Goal: Information Seeking & Learning: Check status

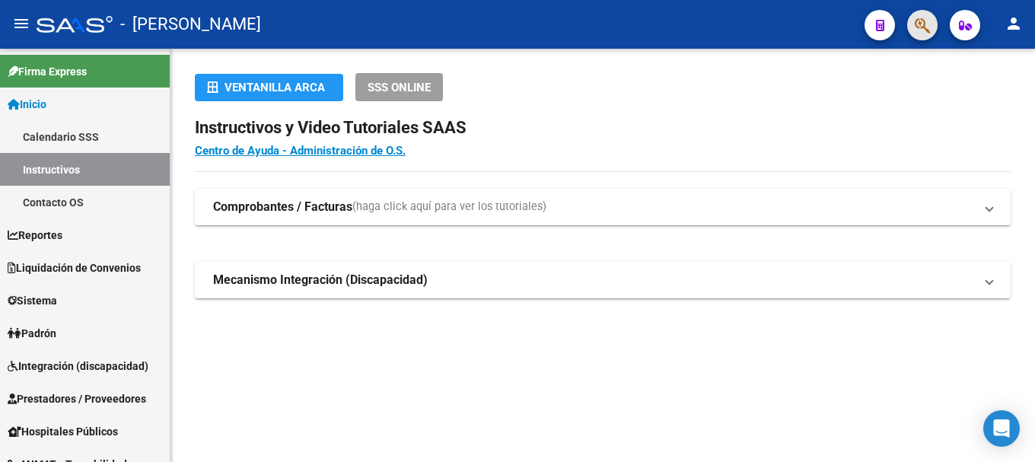
click at [910, 21] on button "button" at bounding box center [922, 25] width 30 height 30
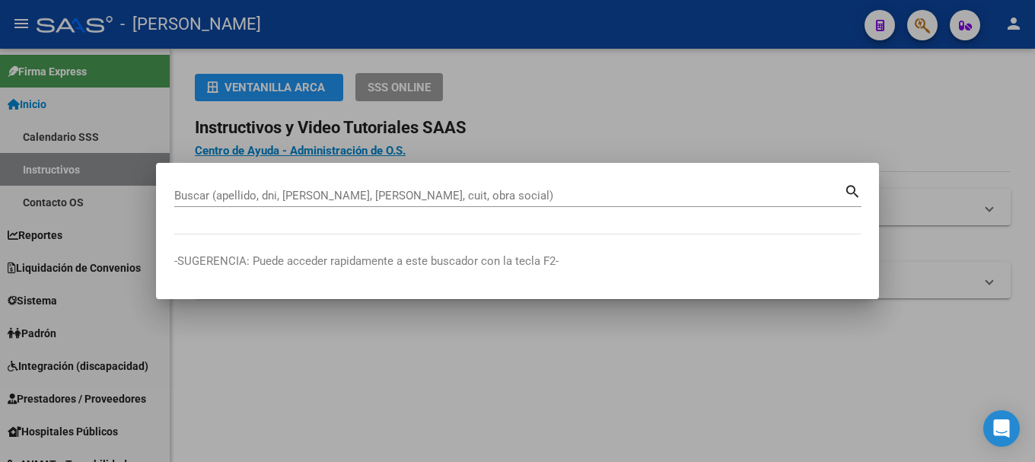
paste input "94886237"
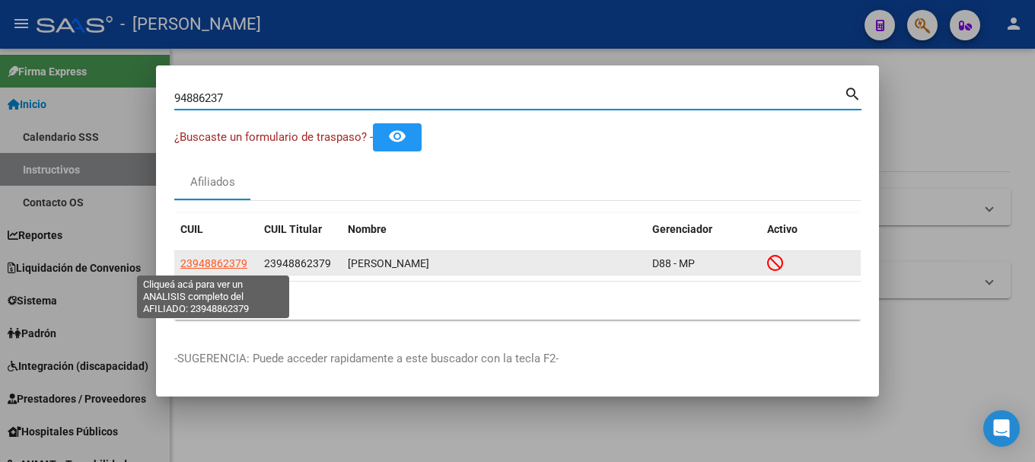
click at [193, 262] on span "23948862379" at bounding box center [213, 263] width 67 height 12
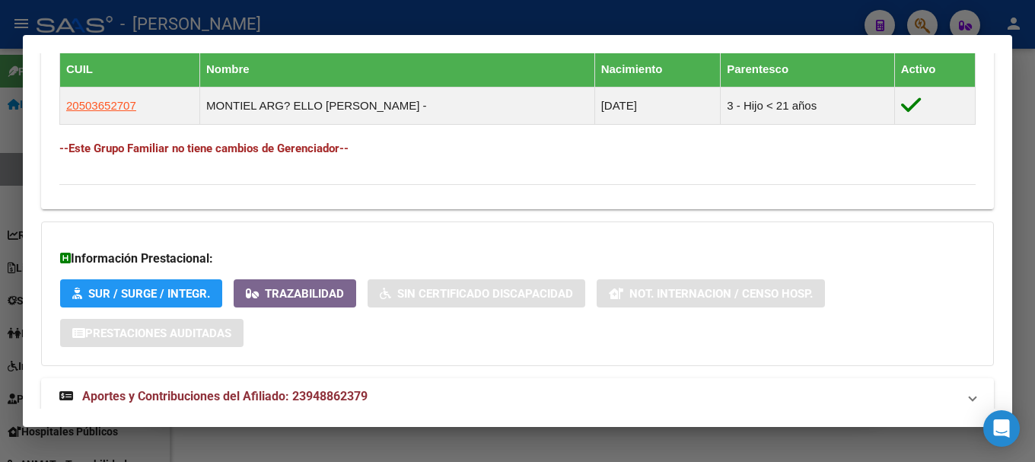
scroll to position [927, 0]
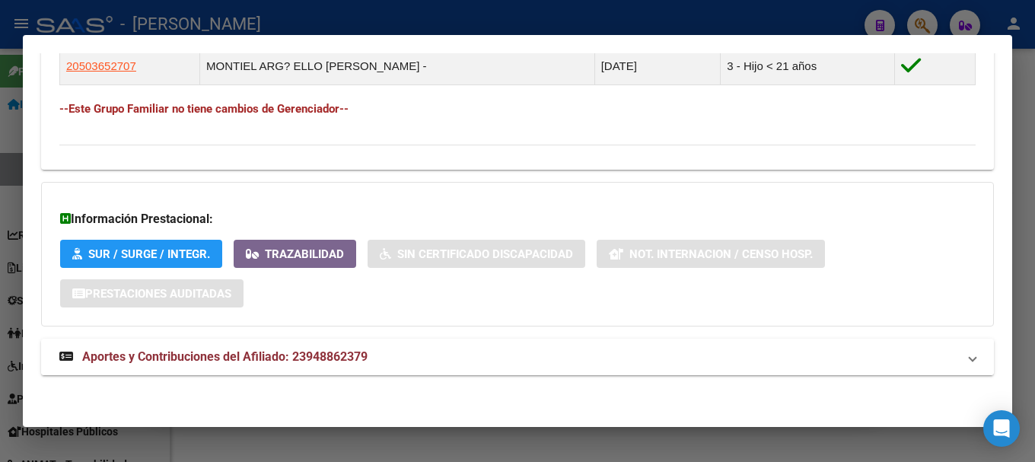
click at [399, 354] on mat-panel-title "Aportes y Contribuciones del Afiliado: 23948862379" at bounding box center [508, 357] width 898 height 18
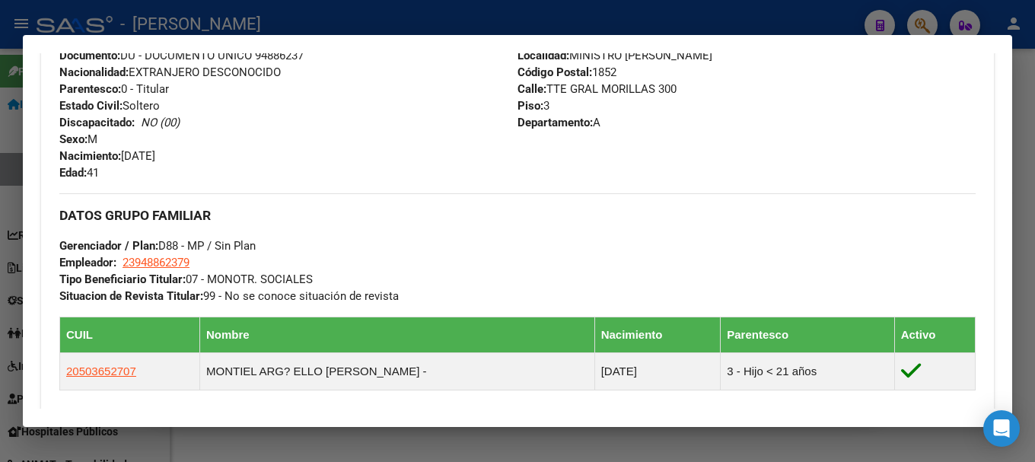
scroll to position [621, 0]
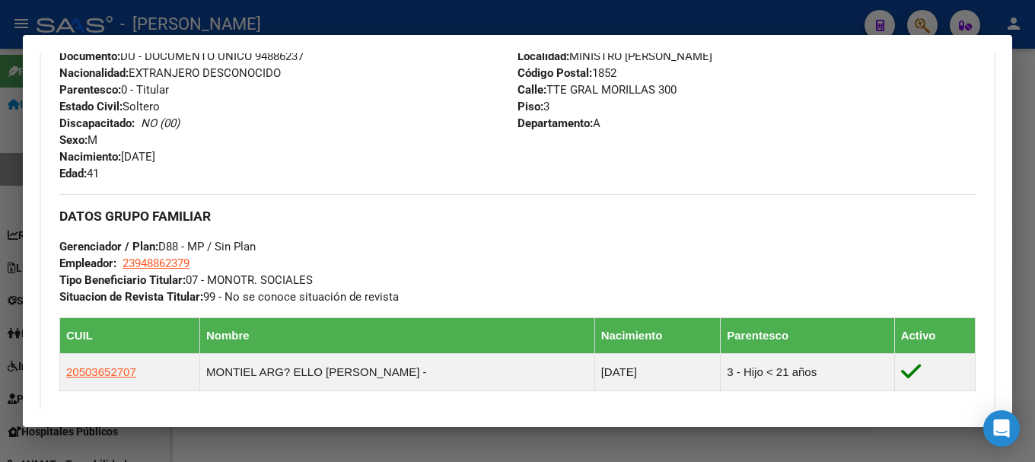
drag, startPoint x: 528, startPoint y: 14, endPoint x: 336, endPoint y: 128, distance: 222.7
click at [528, 15] on div at bounding box center [517, 231] width 1035 height 462
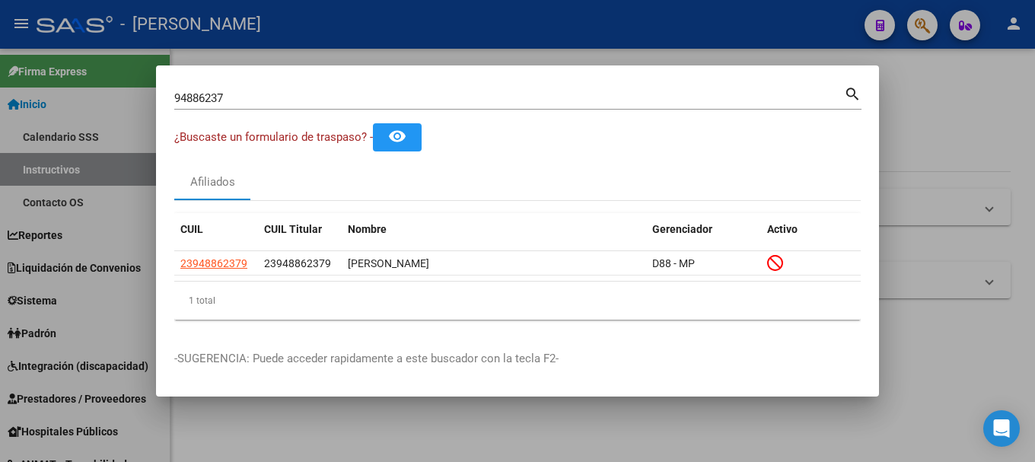
click at [302, 110] on div "94886237 Buscar (apellido, dni, cuil, nro traspaso, cuit, obra social) search" at bounding box center [517, 104] width 687 height 40
click at [303, 105] on div "94886237 Buscar (apellido, dni, cuil, nro traspaso, cuit, obra social)" at bounding box center [508, 98] width 669 height 23
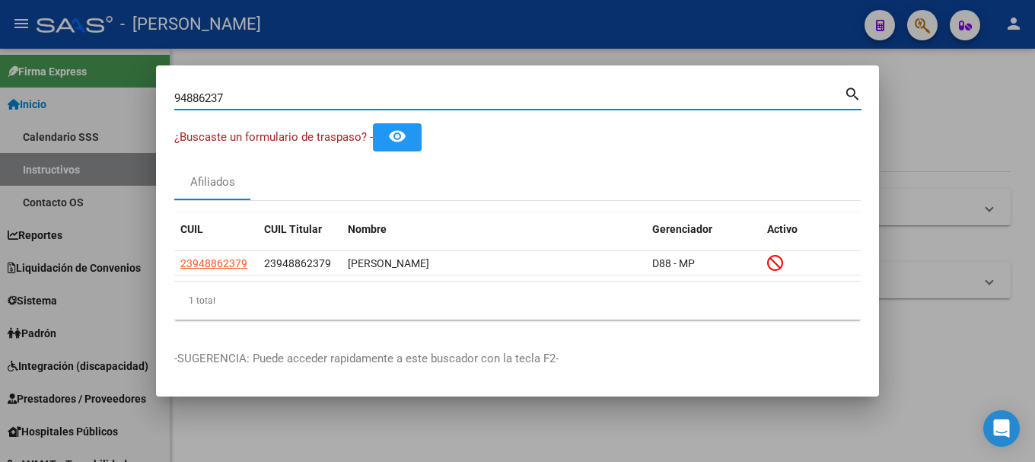
click at [303, 105] on div "94886237 Buscar (apellido, dni, cuil, nro traspaso, cuit, obra social)" at bounding box center [508, 98] width 669 height 23
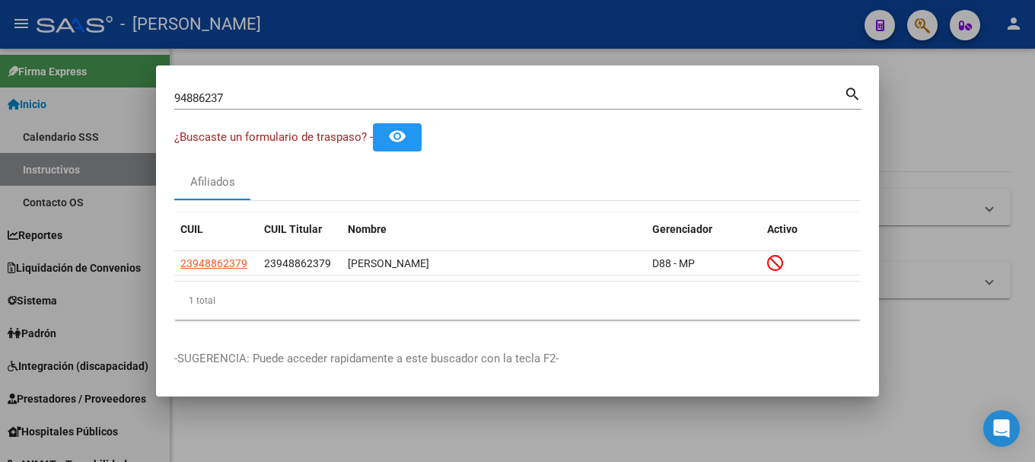
click at [303, 105] on div "94886237 Buscar (apellido, dni, cuil, nro traspaso, cuit, obra social)" at bounding box center [508, 98] width 669 height 23
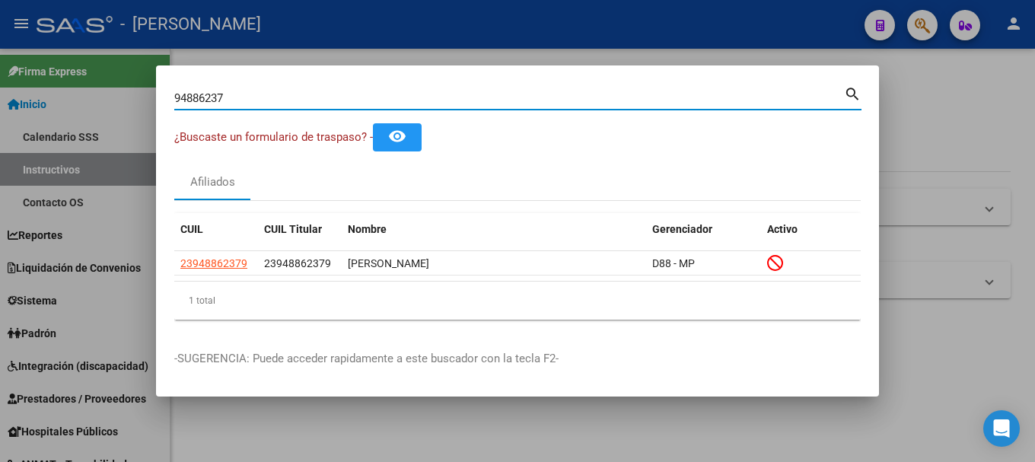
click at [303, 102] on input "94886237" at bounding box center [508, 98] width 669 height 14
paste input "32791076"
type input "32791076"
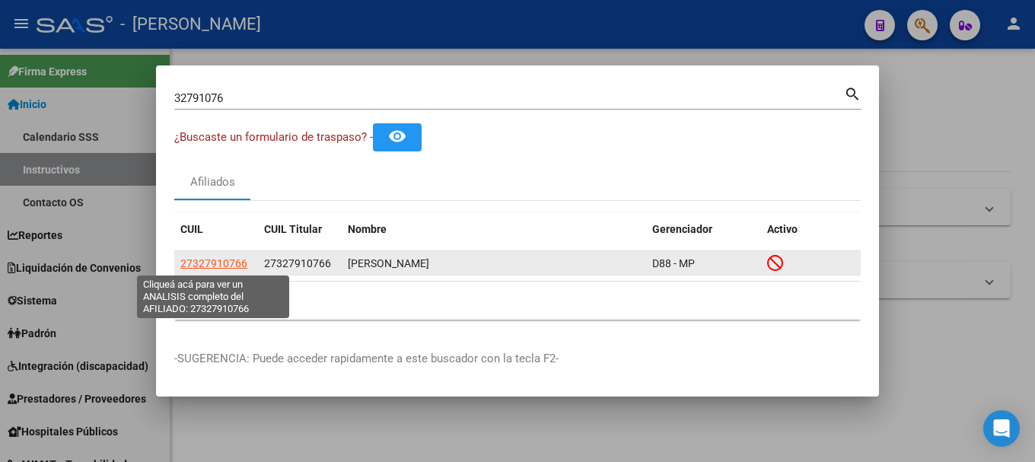
click at [227, 261] on span "27327910766" at bounding box center [213, 263] width 67 height 12
type textarea "27327910766"
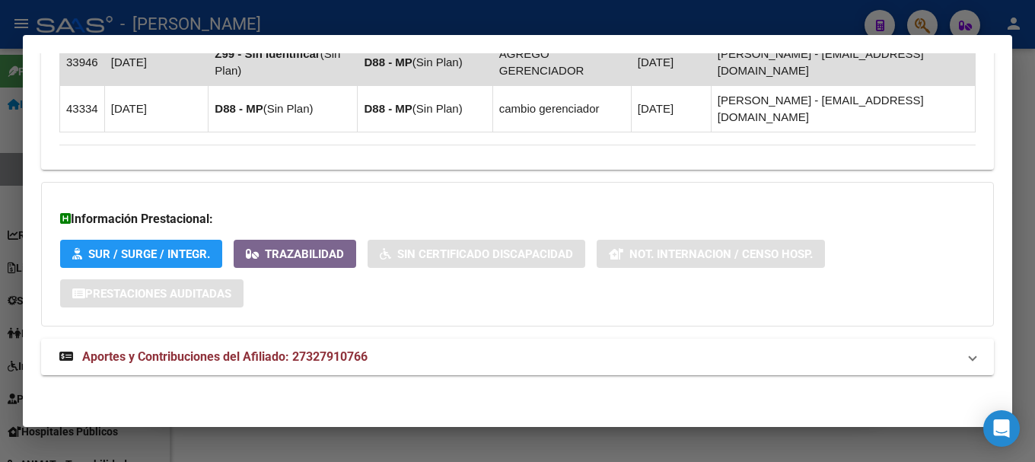
click at [355, 368] on mat-expansion-panel-header "Aportes y Contribuciones del Afiliado: 27327910766" at bounding box center [517, 357] width 952 height 37
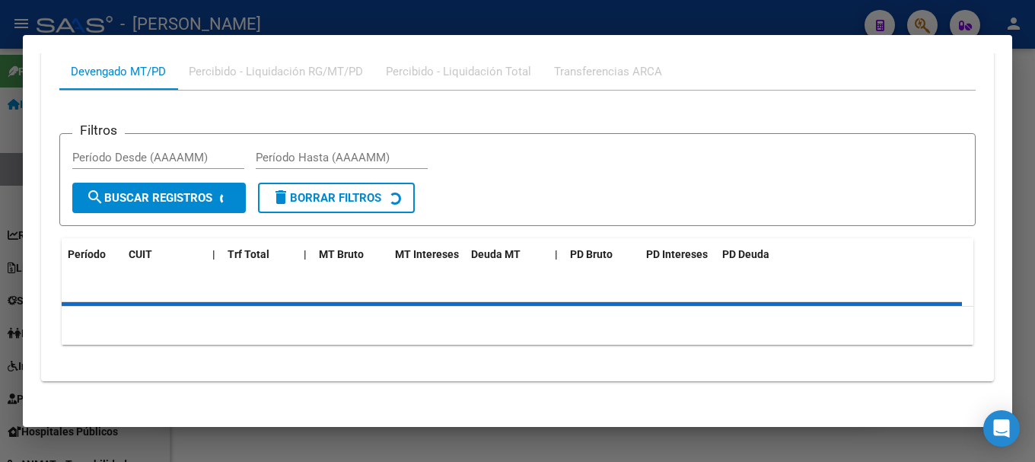
scroll to position [1587, 0]
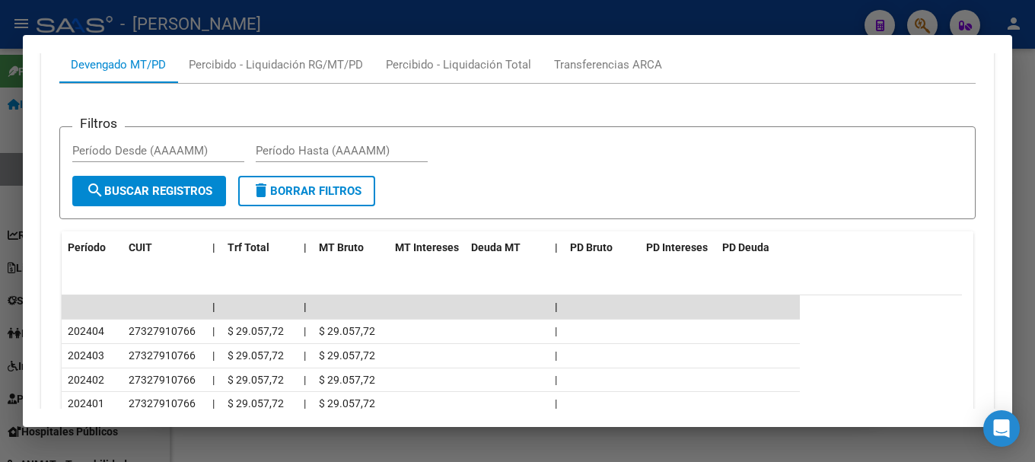
click at [476, 9] on div at bounding box center [517, 231] width 1035 height 462
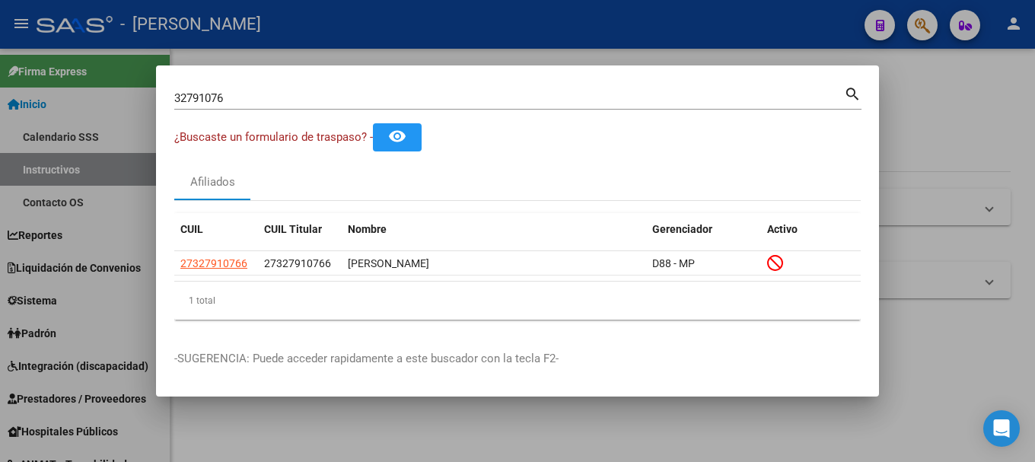
click at [275, 100] on input "32791076" at bounding box center [508, 98] width 669 height 14
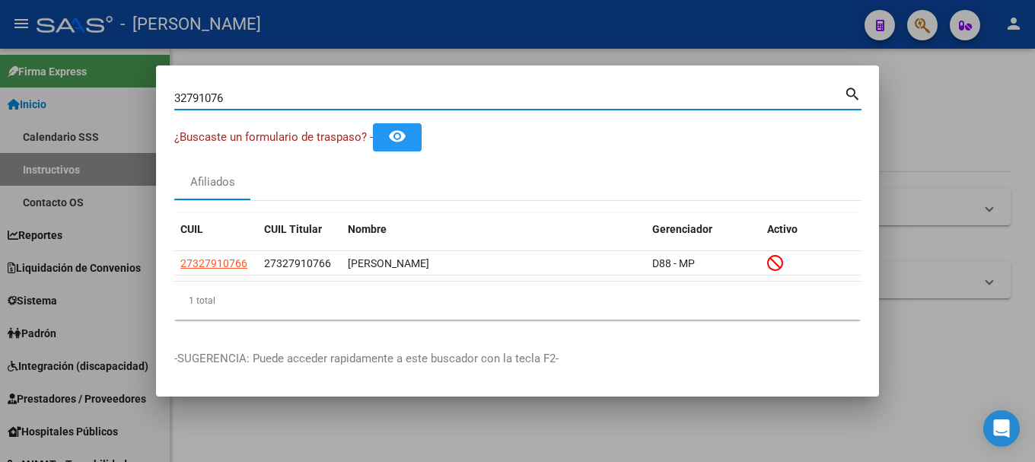
click at [275, 100] on input "32791076" at bounding box center [508, 98] width 669 height 14
paste input "44218071"
type input "44218071"
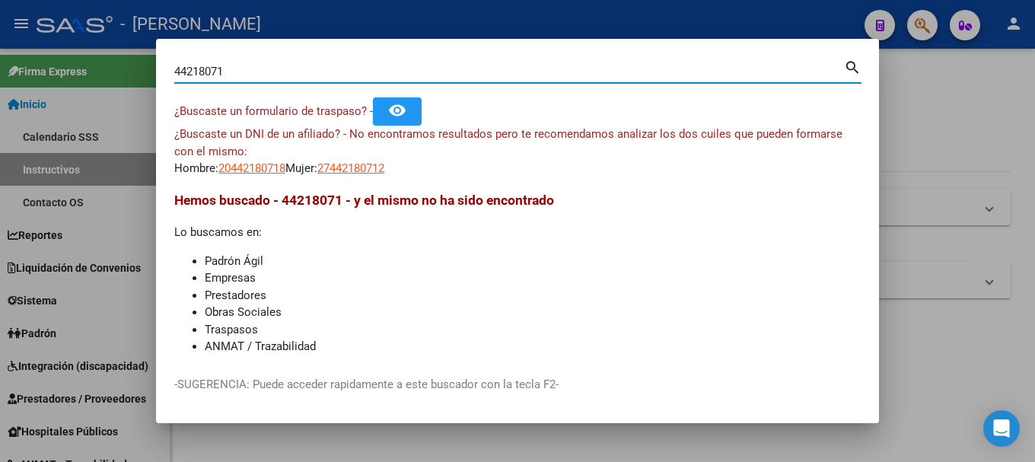
click at [345, 161] on app-link-go-to "27442180712" at bounding box center [350, 168] width 67 height 17
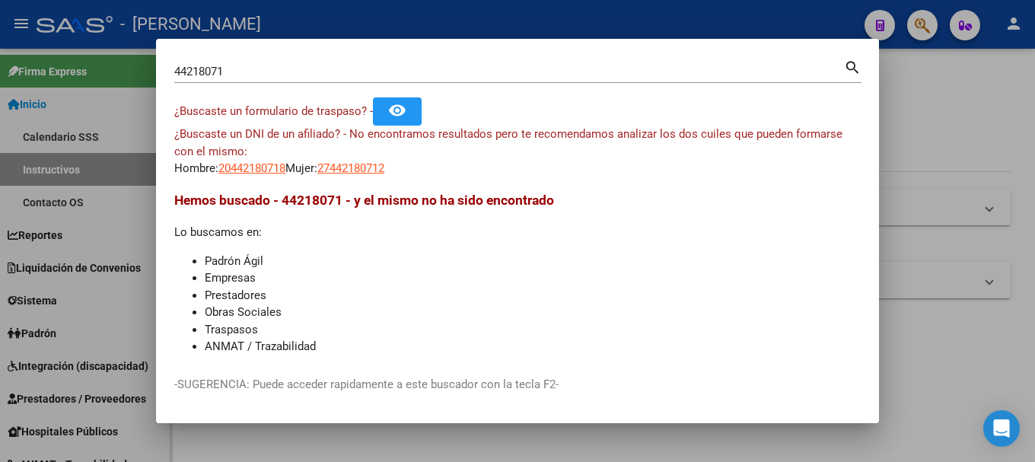
click at [349, 170] on span "27442180712" at bounding box center [350, 168] width 67 height 14
type textarea "27442180712"
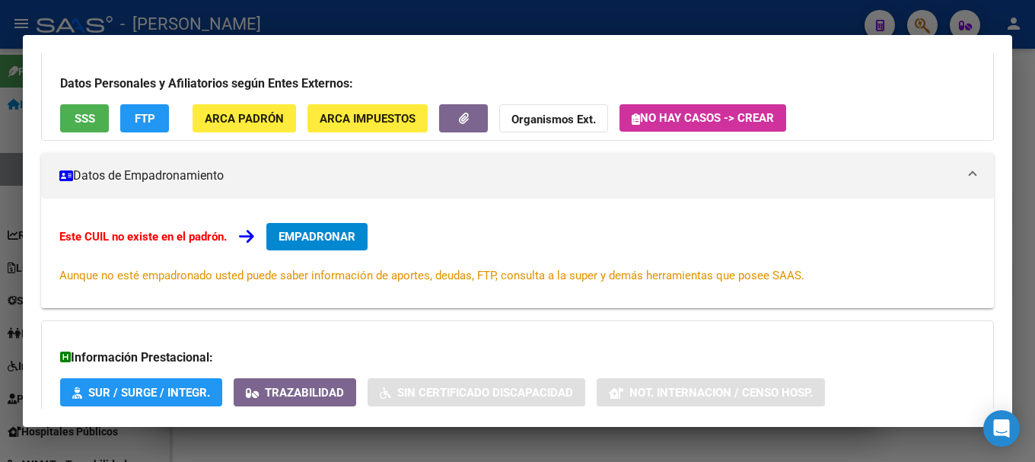
scroll to position [250, 0]
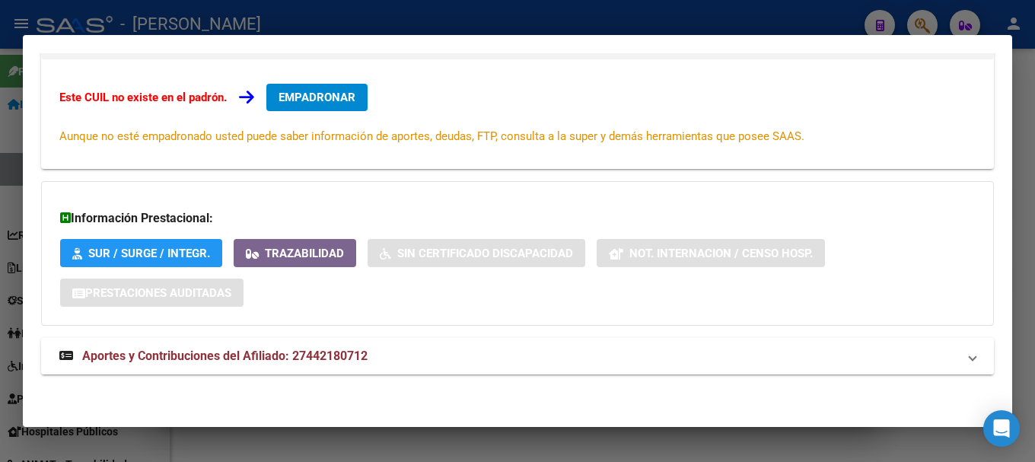
click at [453, 351] on mat-panel-title "Aportes y Contribuciones del Afiliado: 27442180712" at bounding box center [508, 356] width 898 height 18
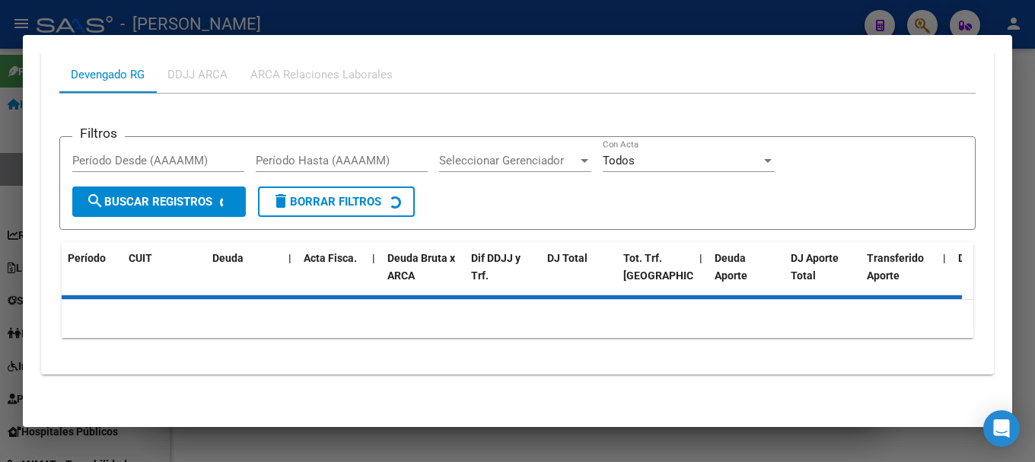
scroll to position [656, 0]
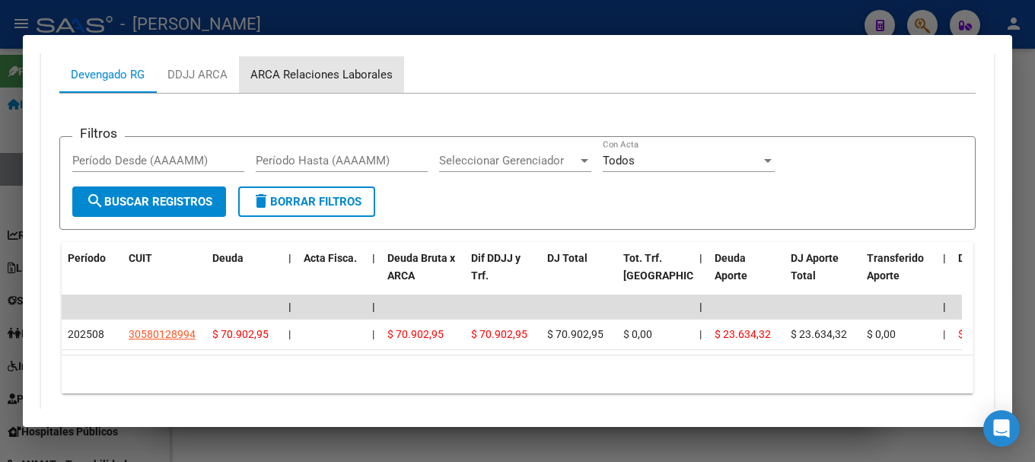
click at [355, 73] on div "ARCA Relaciones Laborales" at bounding box center [321, 74] width 142 height 17
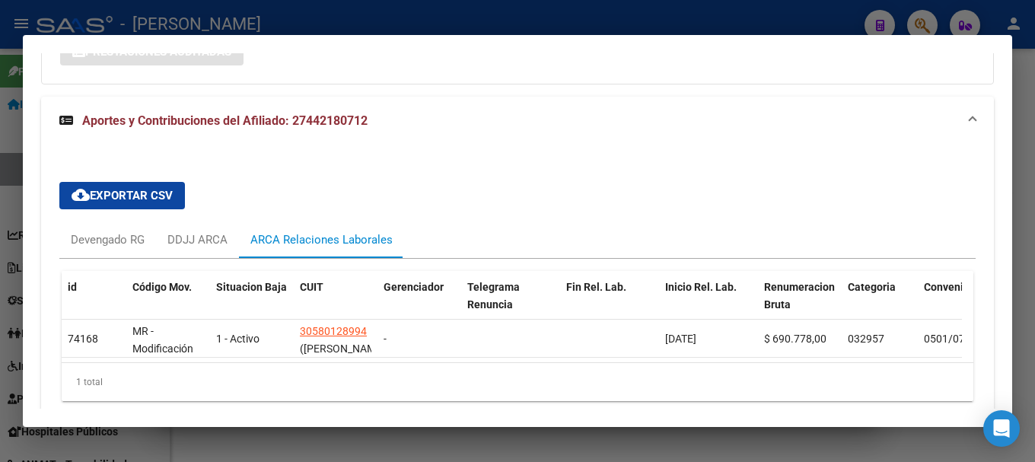
scroll to position [565, 0]
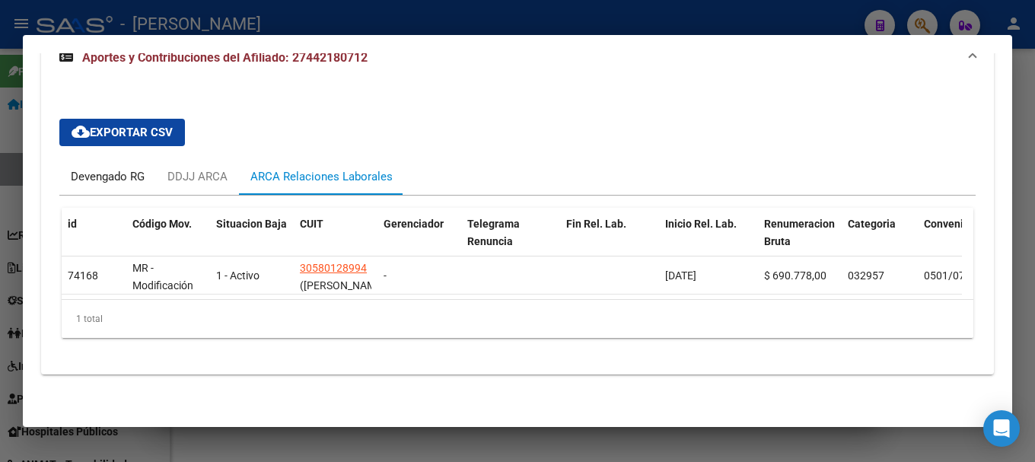
click at [113, 182] on div "Devengado RG" at bounding box center [107, 176] width 97 height 37
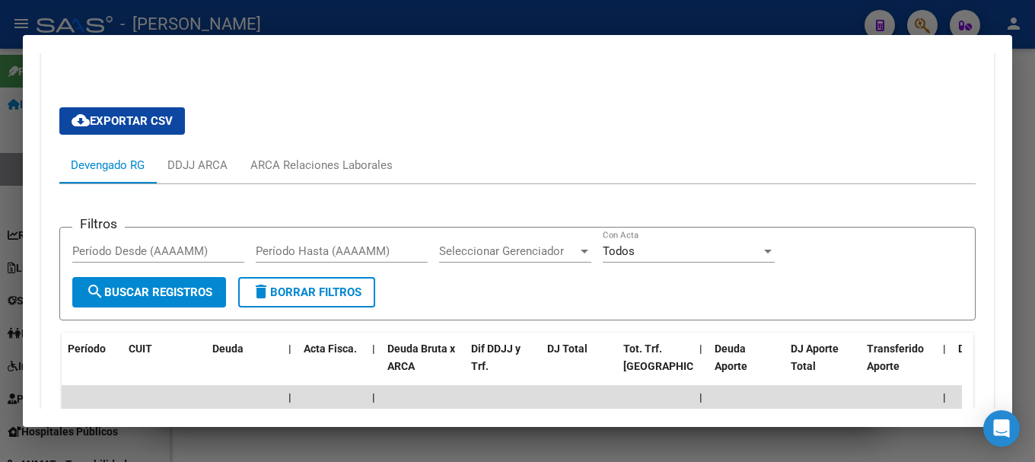
click at [501, 27] on div at bounding box center [517, 231] width 1035 height 462
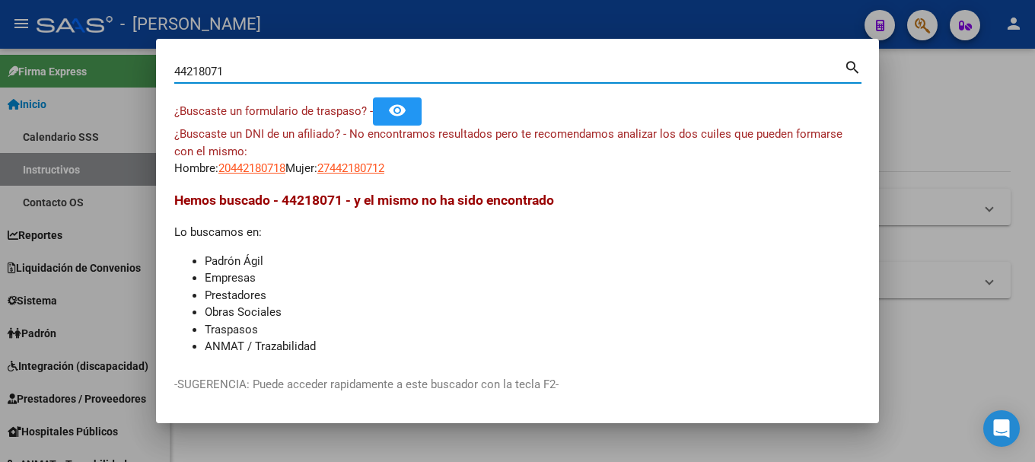
click at [274, 78] on input "44218071" at bounding box center [508, 72] width 669 height 14
paste input "21094496"
type input "21094496"
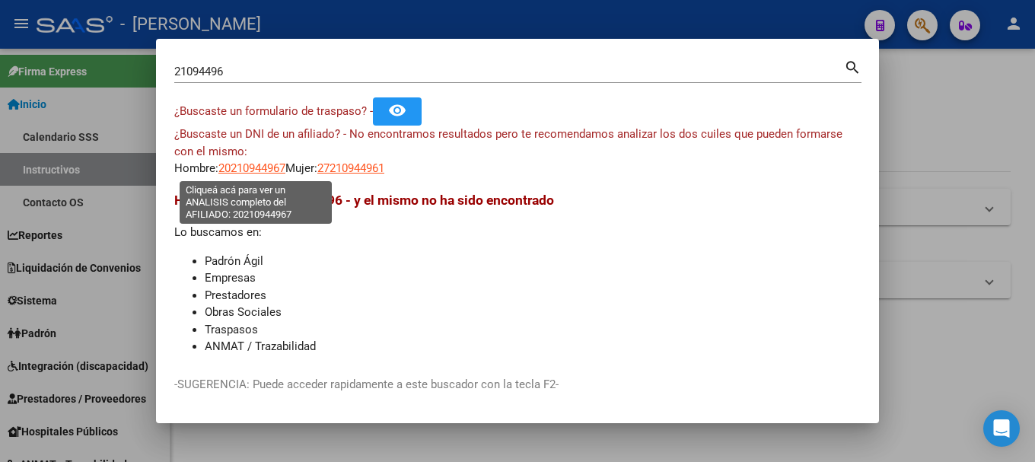
click at [237, 170] on span "20210944967" at bounding box center [251, 168] width 67 height 14
type textarea "20210944967"
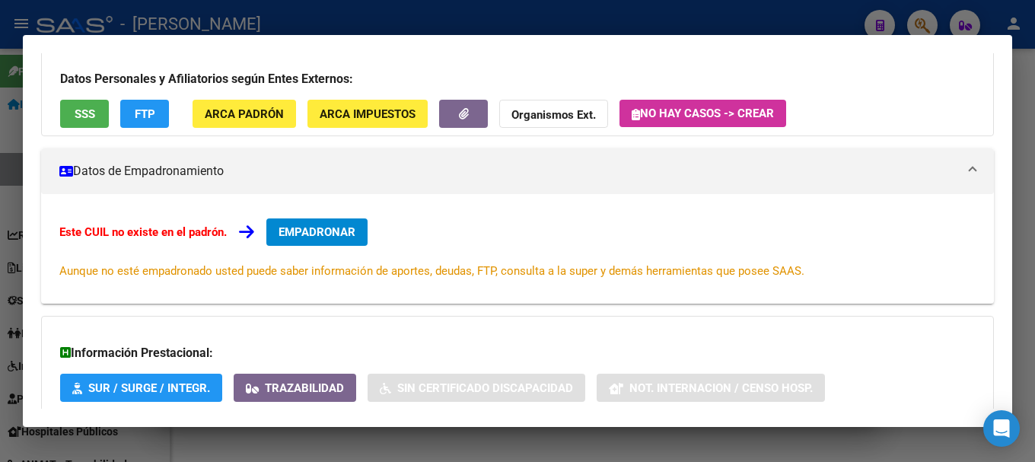
scroll to position [250, 0]
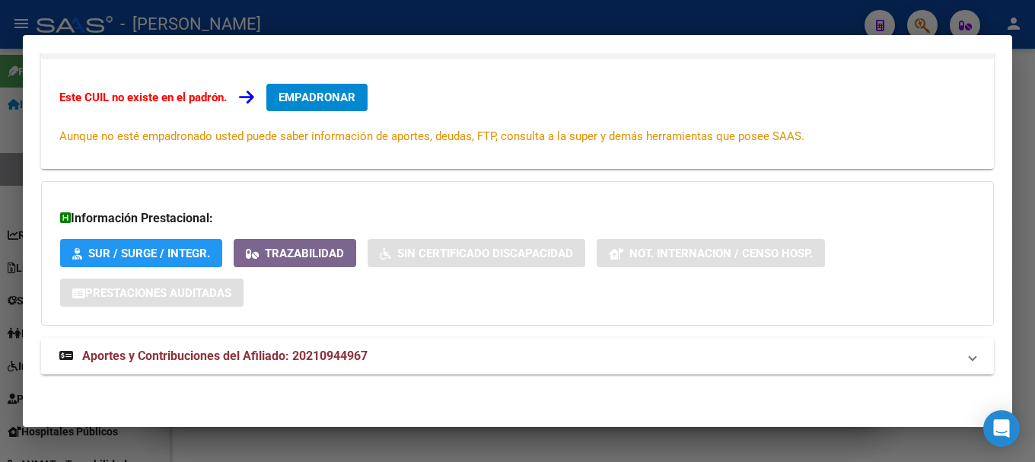
click at [302, 357] on span "Aportes y Contribuciones del Afiliado: 20210944967" at bounding box center [224, 355] width 285 height 14
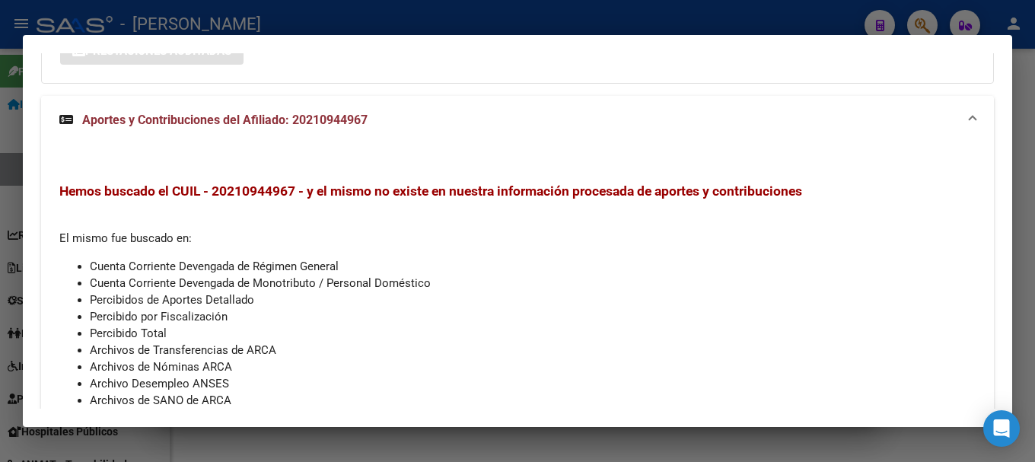
scroll to position [562, 0]
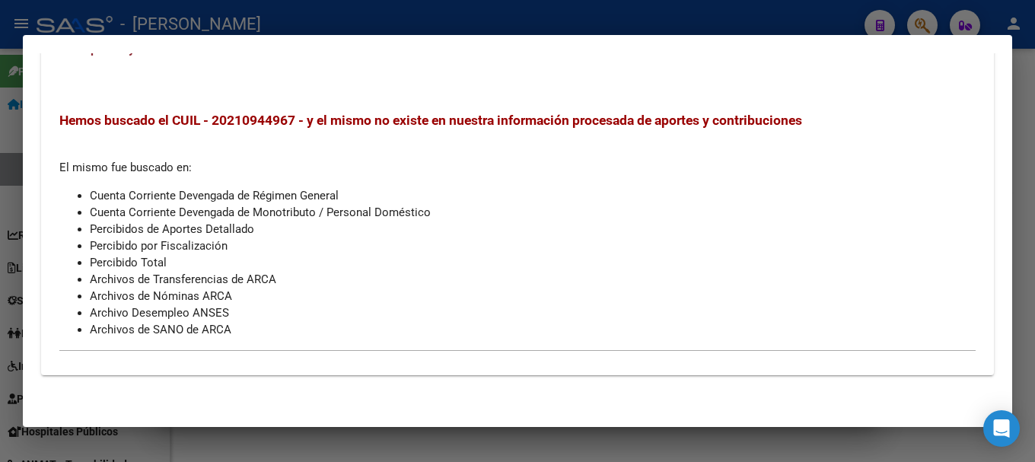
drag, startPoint x: 570, startPoint y: 14, endPoint x: 523, endPoint y: 51, distance: 60.1
click at [567, 16] on div at bounding box center [517, 231] width 1035 height 462
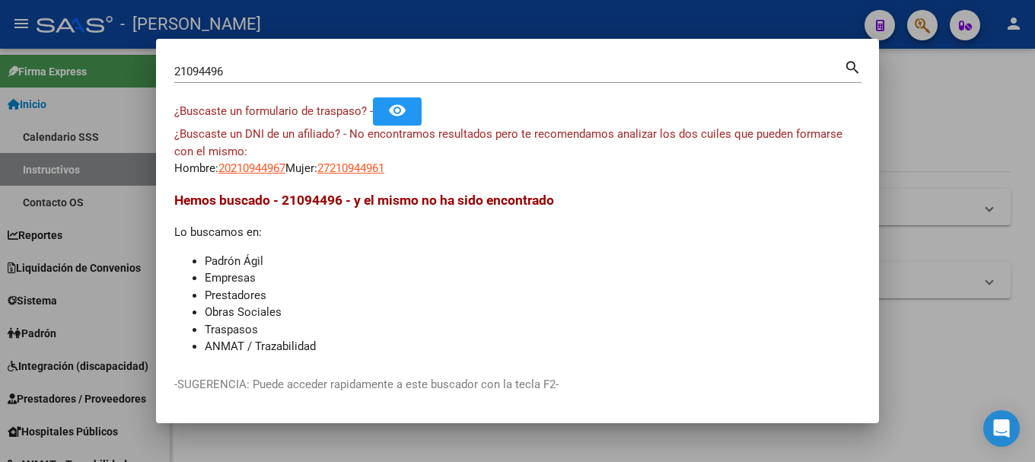
click at [335, 74] on input "21094496" at bounding box center [508, 72] width 669 height 14
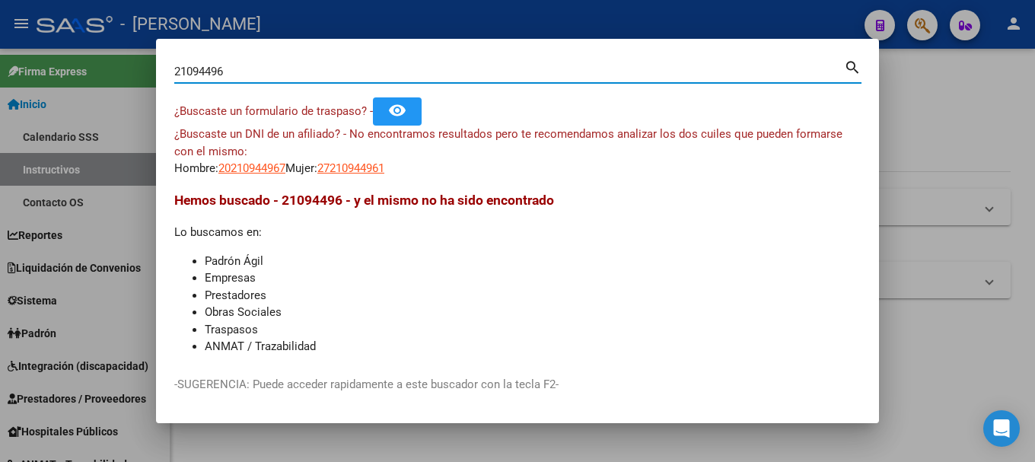
click at [335, 74] on input "21094496" at bounding box center [508, 72] width 669 height 14
paste input "0423408694"
type input "20423408694"
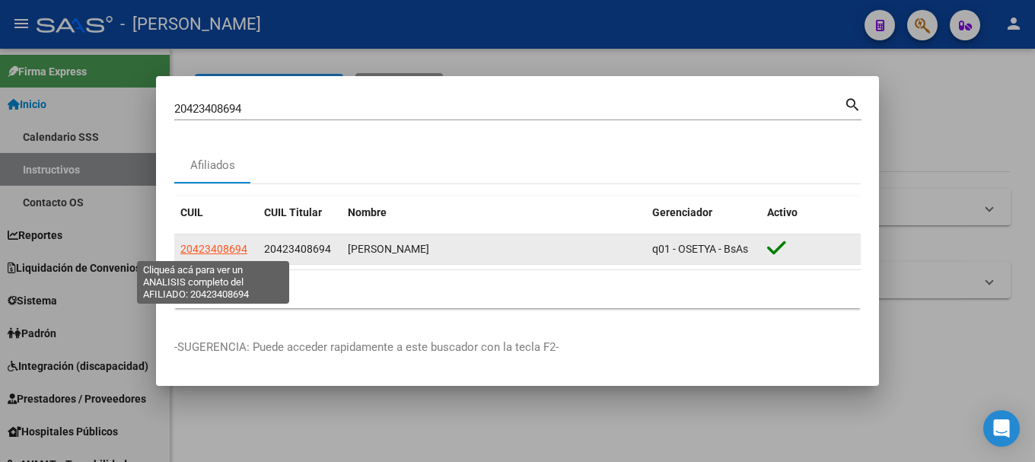
click at [237, 245] on span "20423408694" at bounding box center [213, 249] width 67 height 12
type textarea "20423408694"
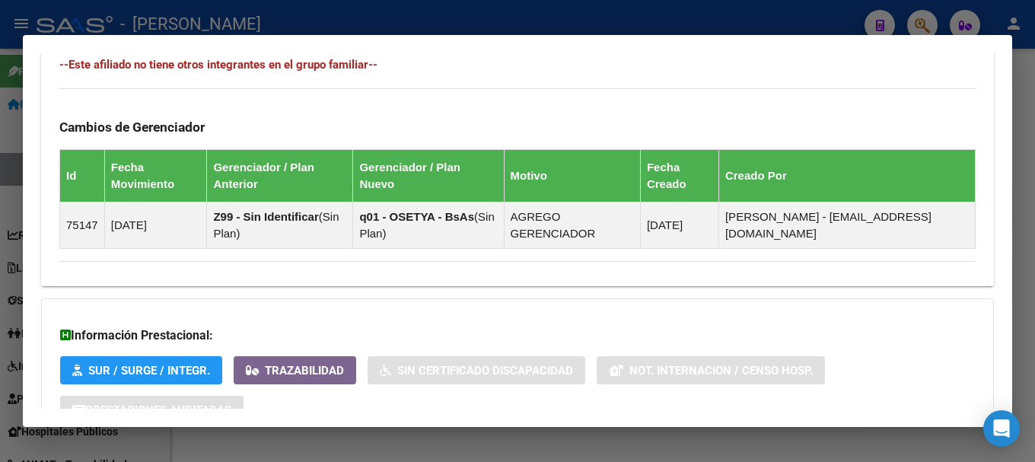
scroll to position [968, 0]
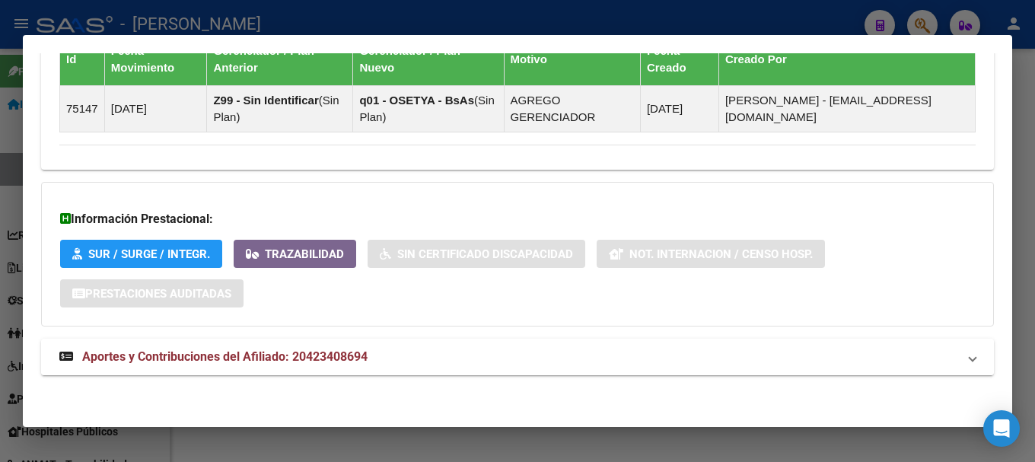
click at [418, 369] on mat-expansion-panel-header "Aportes y Contribuciones del Afiliado: 20423408694" at bounding box center [517, 357] width 952 height 37
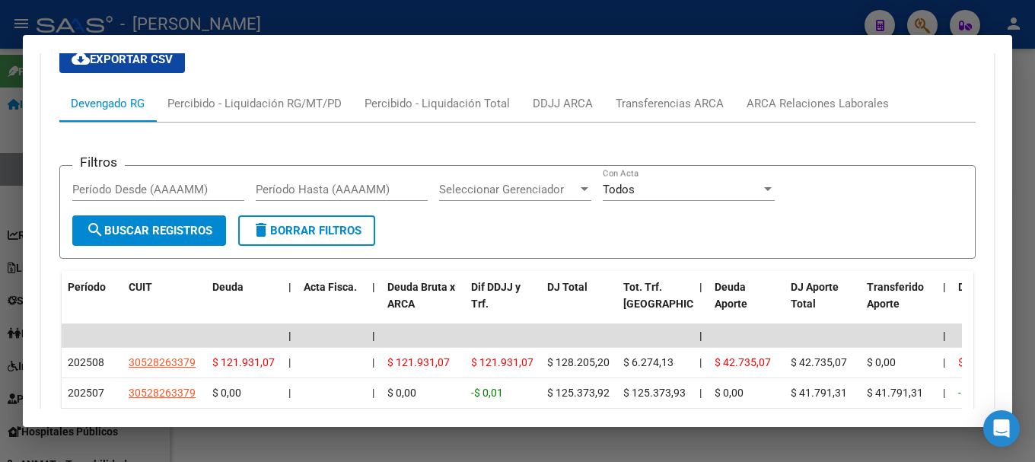
scroll to position [1348, 0]
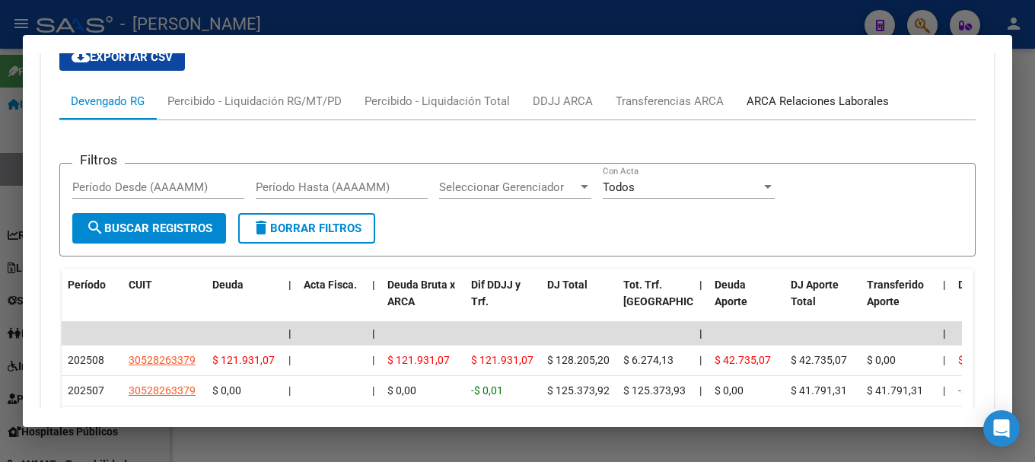
click at [775, 97] on div "ARCA Relaciones Laborales" at bounding box center [817, 101] width 142 height 17
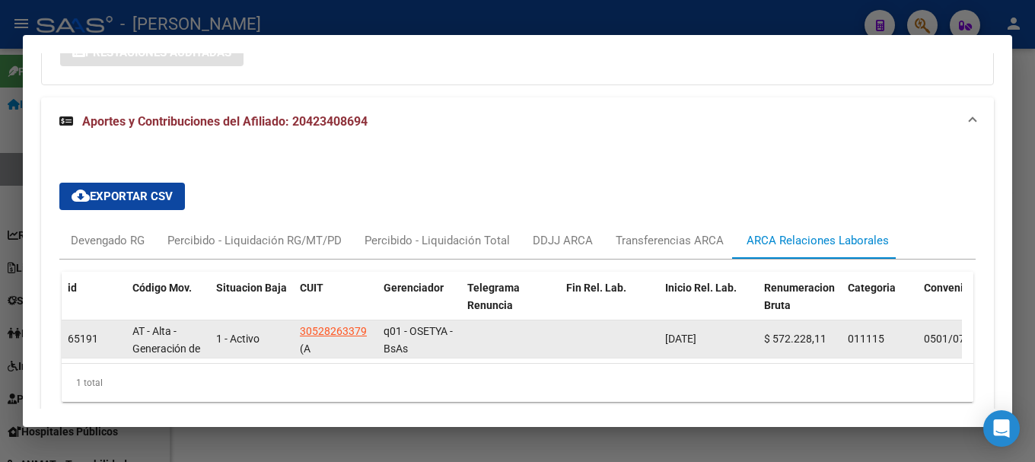
scroll to position [1279, 0]
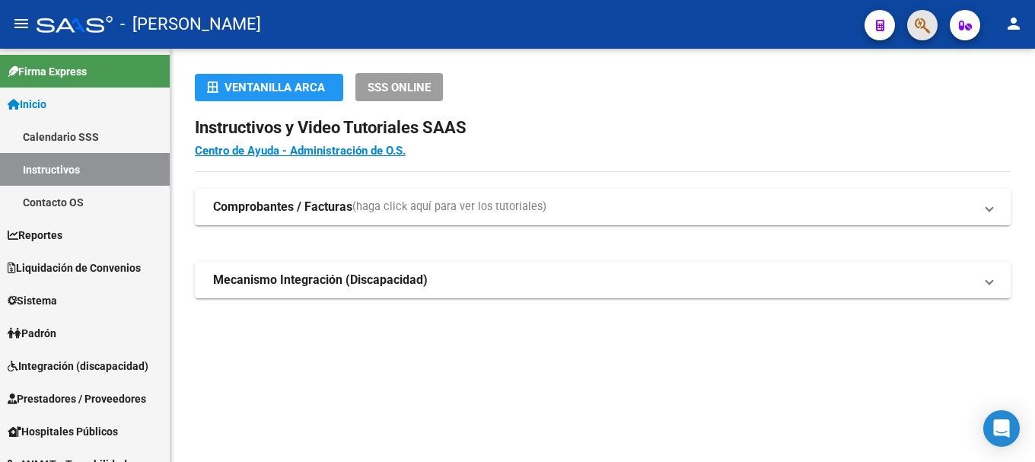
click at [930, 28] on button "button" at bounding box center [922, 25] width 30 height 30
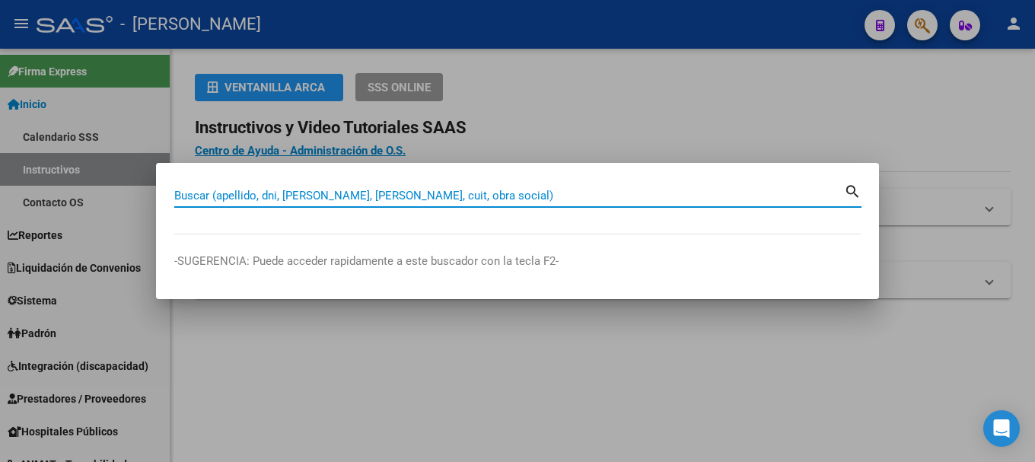
paste input "16.130.489"
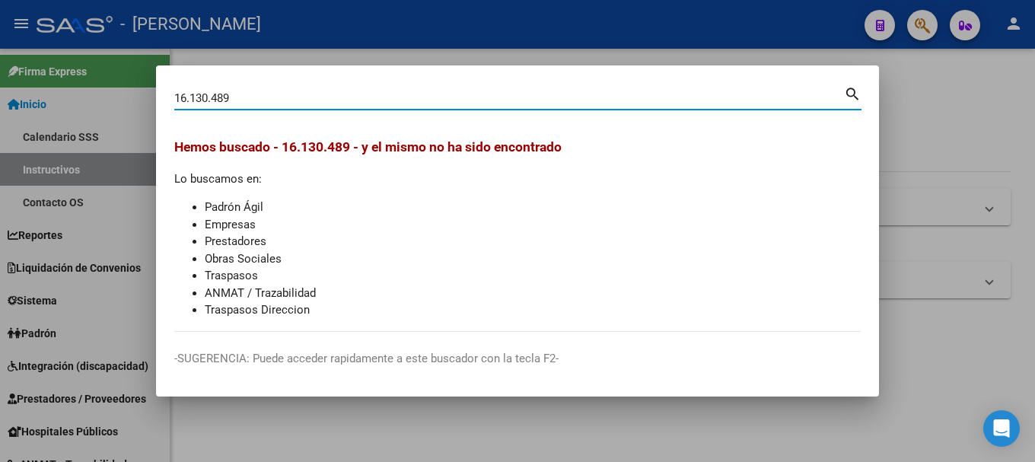
click at [215, 94] on input "16.130.489" at bounding box center [508, 98] width 669 height 14
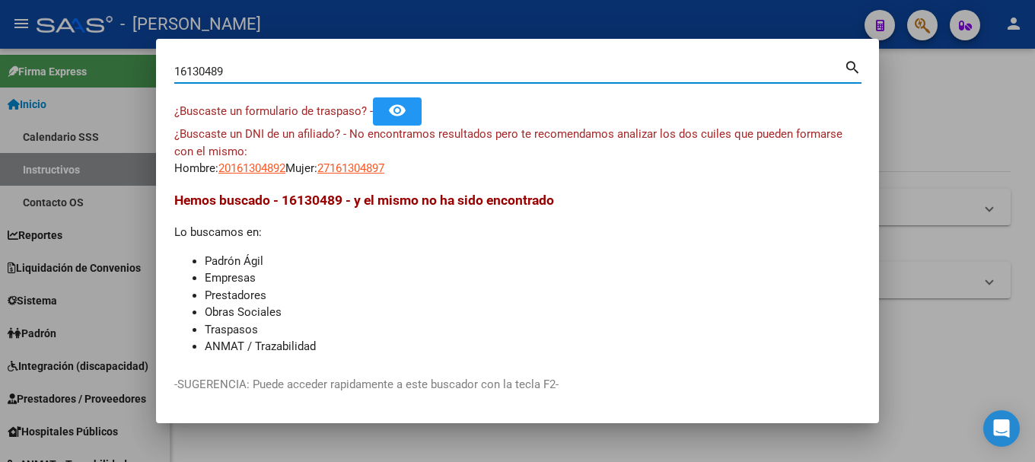
drag, startPoint x: 346, startPoint y: 74, endPoint x: 32, endPoint y: 74, distance: 314.2
click at [32, 74] on div "16130489 Buscar (apellido, dni, cuil, nro traspaso, cuit, obra social) search ¿…" at bounding box center [517, 231] width 1035 height 462
paste input "94886237"
type input "94886237"
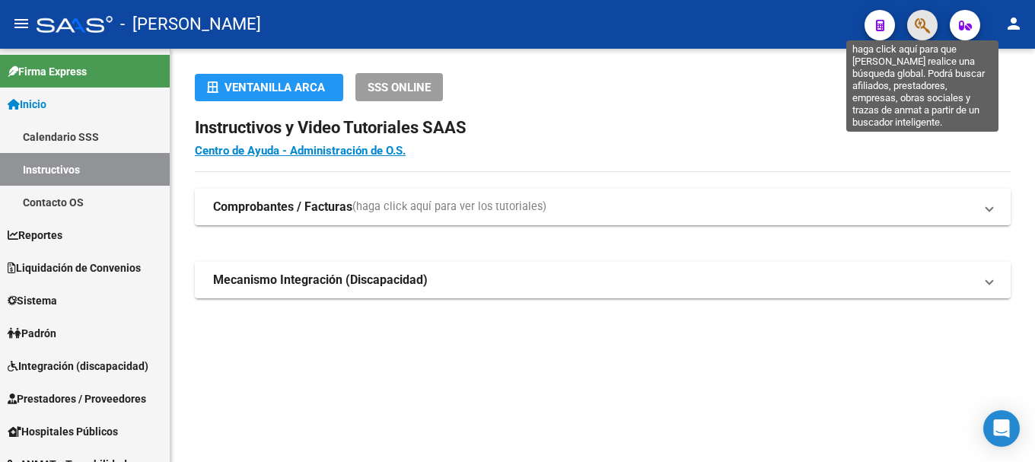
click at [920, 23] on icon "button" at bounding box center [921, 25] width 15 height 17
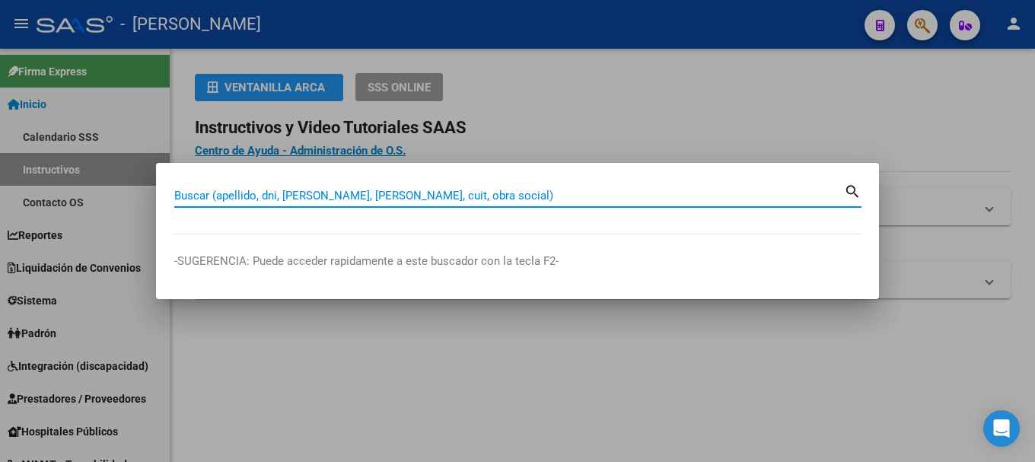
click at [323, 189] on input "Buscar (apellido, dni, [PERSON_NAME], [PERSON_NAME], cuit, obra social)" at bounding box center [508, 196] width 669 height 14
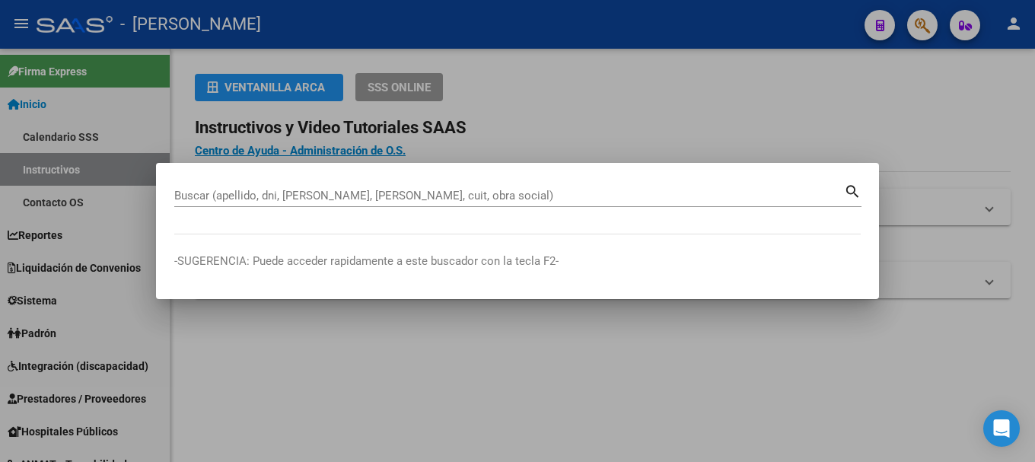
drag, startPoint x: 332, startPoint y: 173, endPoint x: 429, endPoint y: 169, distance: 97.5
click at [429, 169] on mat-dialog-container "Buscar (apellido, dni, cuil, nro traspaso, cuit, obra social) search -SUGERENCI…" at bounding box center [517, 231] width 723 height 136
click at [425, 194] on input "Buscar (apellido, dni, [PERSON_NAME], [PERSON_NAME], cuit, obra social)" at bounding box center [508, 196] width 669 height 14
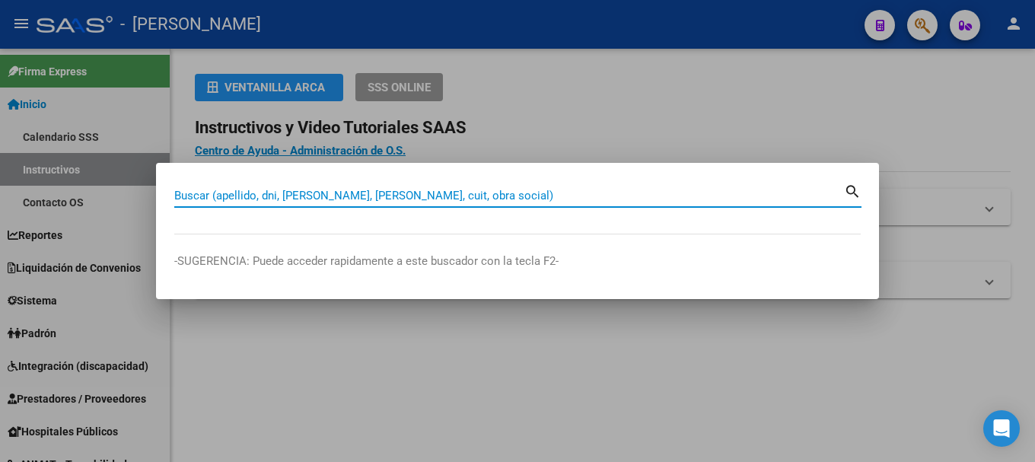
paste input "27374812357"
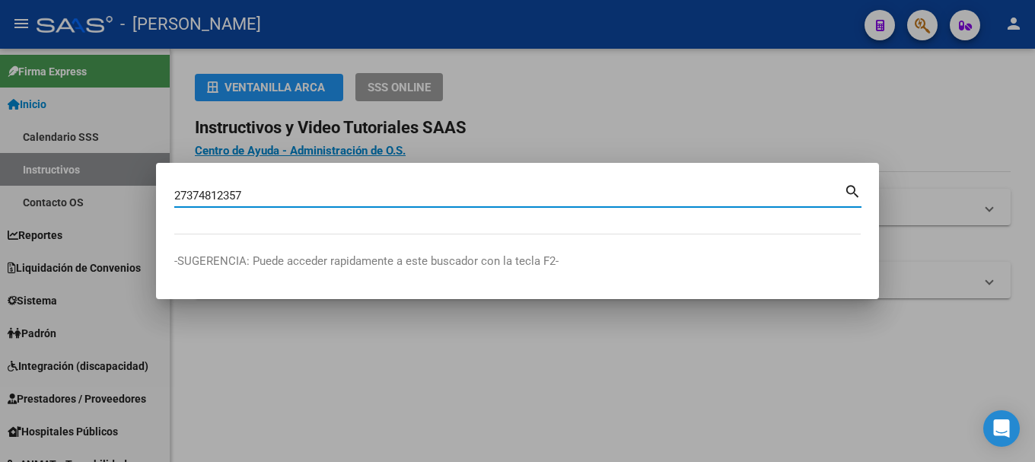
type input "27374812357"
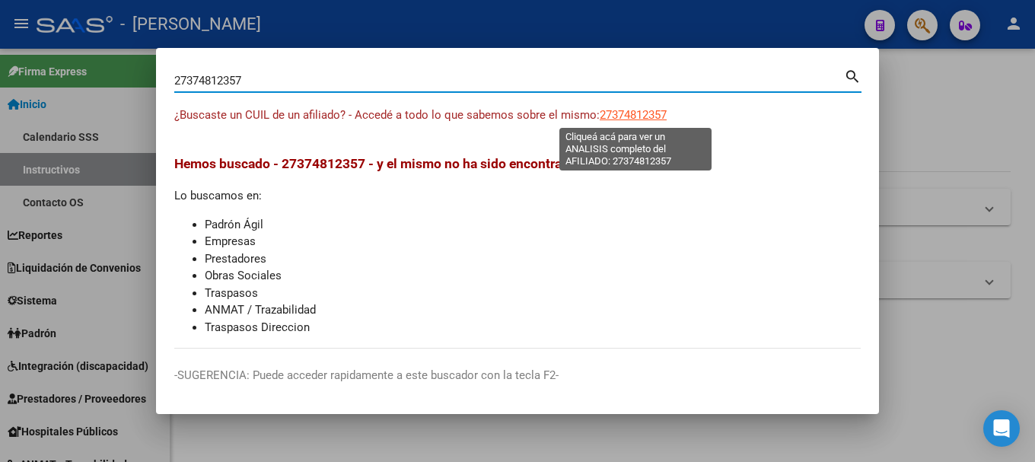
click at [664, 119] on span "27374812357" at bounding box center [632, 115] width 67 height 14
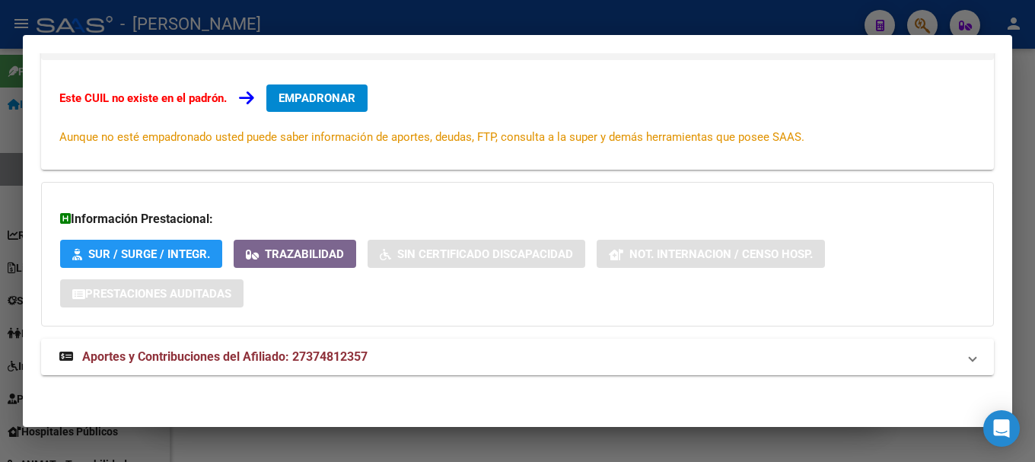
scroll to position [229, 0]
click at [323, 354] on span "Aportes y Contribuciones del Afiliado: 27374812357" at bounding box center [224, 355] width 285 height 14
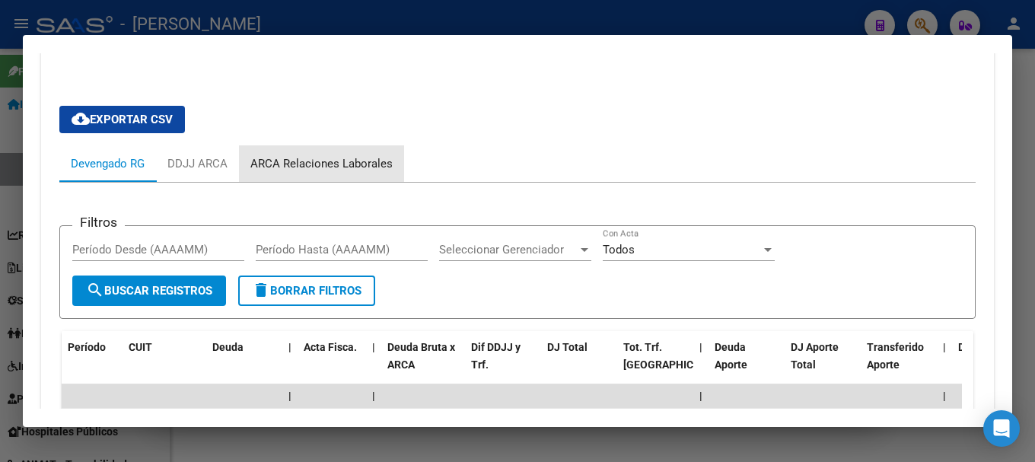
click at [382, 161] on div "ARCA Relaciones Laborales" at bounding box center [321, 163] width 142 height 17
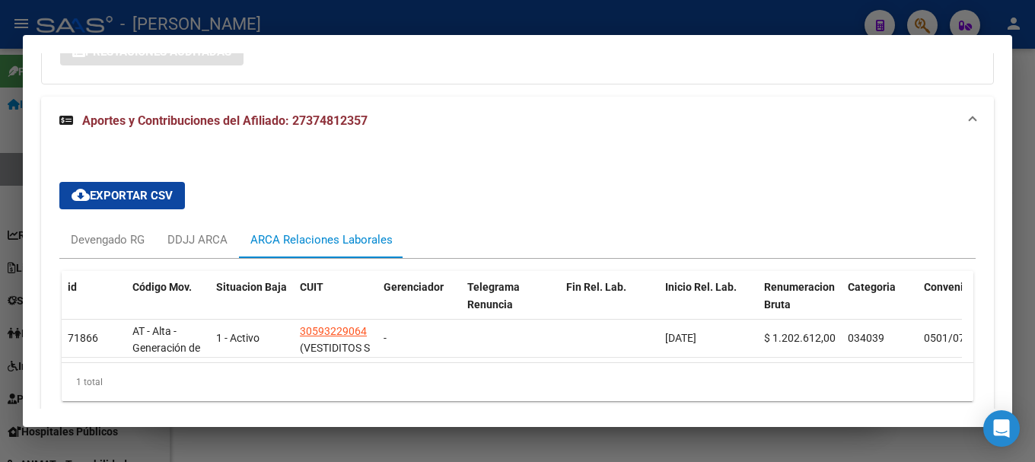
scroll to position [545, 0]
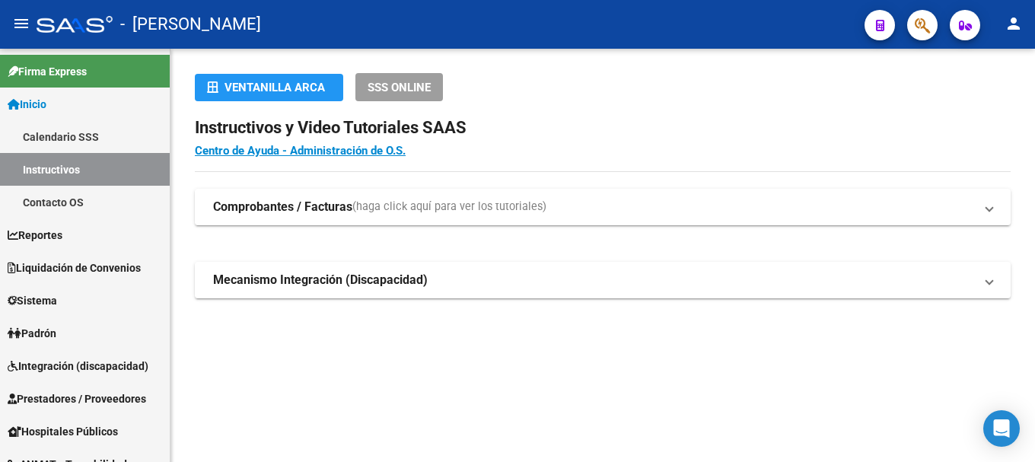
click at [912, 40] on div at bounding box center [916, 24] width 43 height 31
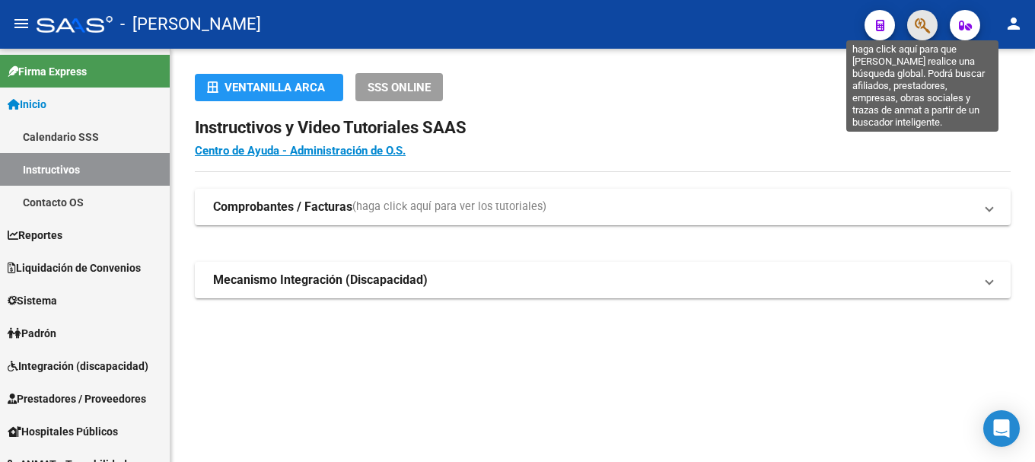
click at [914, 34] on icon "button" at bounding box center [921, 25] width 15 height 17
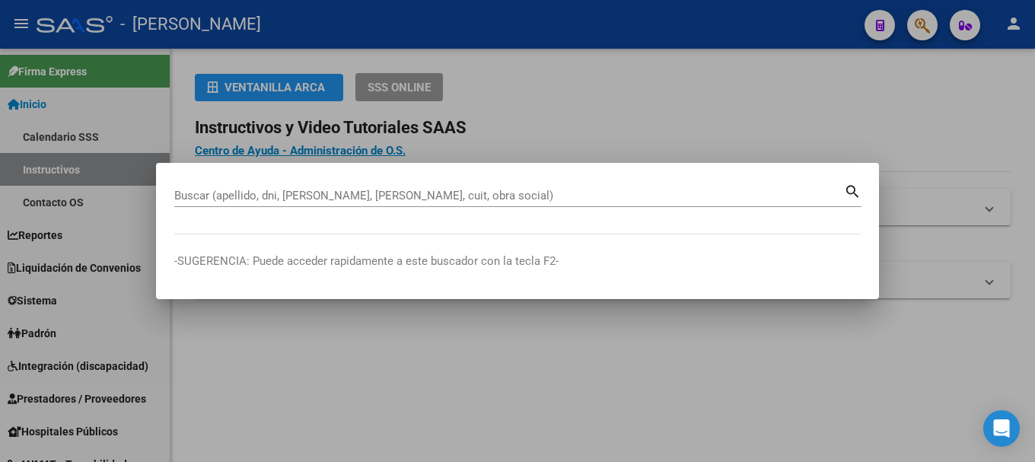
paste input "43155977"
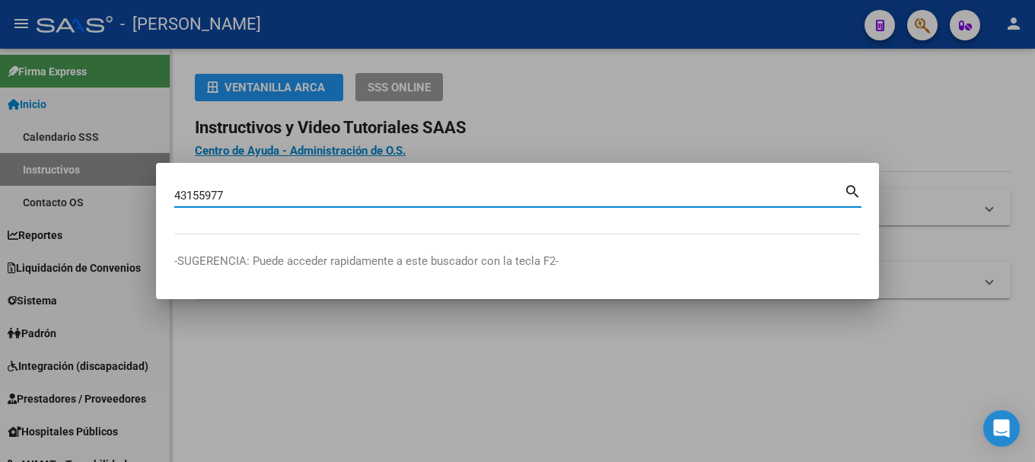
type input "43155977"
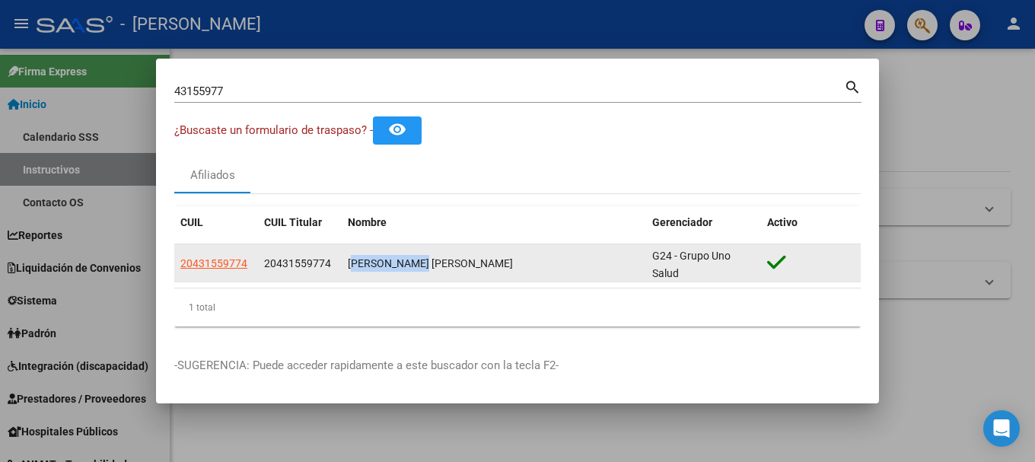
drag, startPoint x: 346, startPoint y: 262, endPoint x: 425, endPoint y: 262, distance: 78.4
click at [425, 262] on datatable-body-cell "HAAG SCHMIDT GERONIMO NICOLAS" at bounding box center [494, 262] width 304 height 37
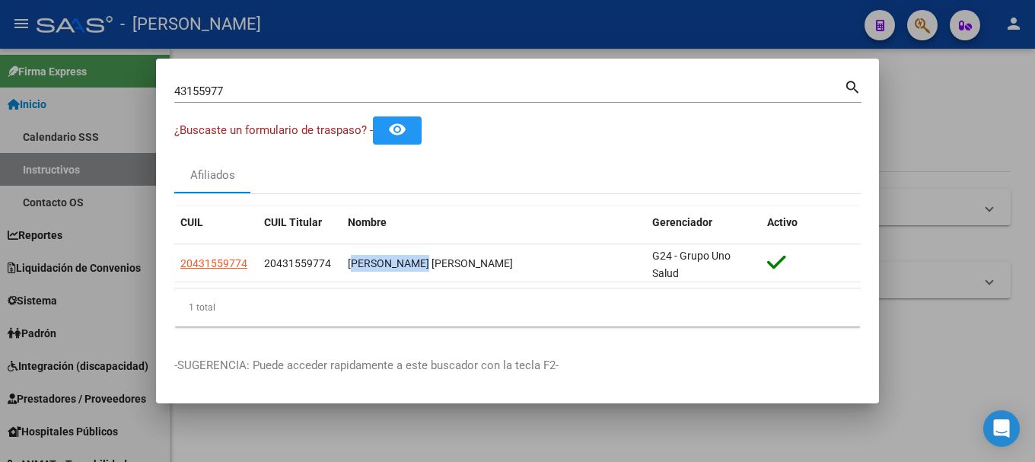
copy div "HAAG SCHMIDT"
click at [235, 87] on input "43155977" at bounding box center [508, 91] width 669 height 14
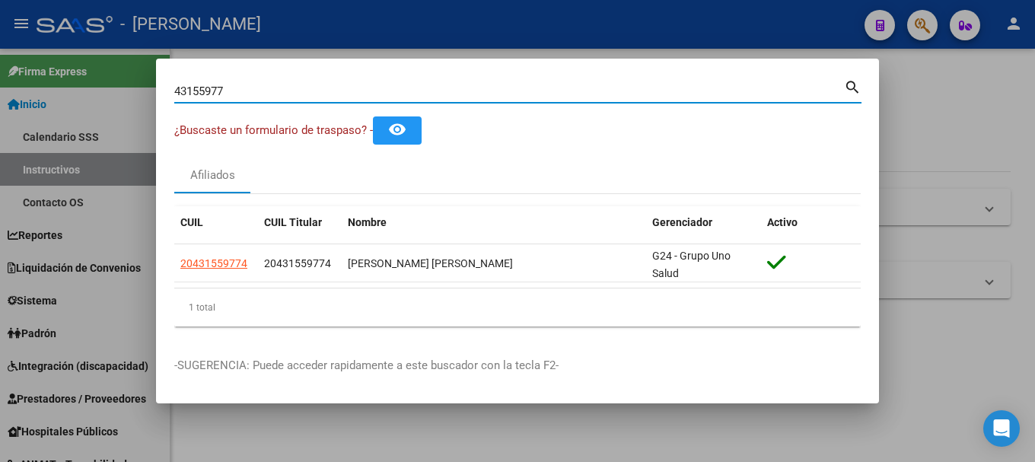
click at [235, 87] on input "43155977" at bounding box center [508, 91] width 669 height 14
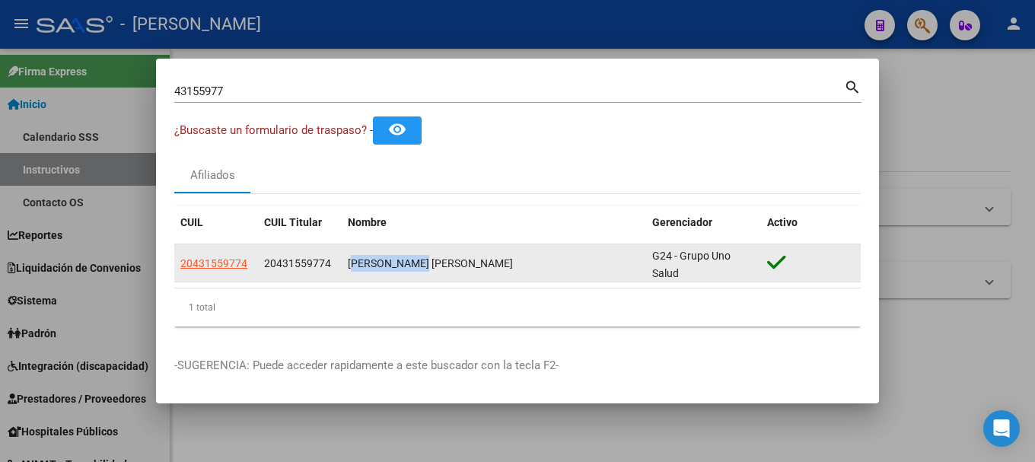
drag, startPoint x: 424, startPoint y: 265, endPoint x: 347, endPoint y: 270, distance: 77.0
click at [347, 270] on datatable-body-cell "HAAG SCHMIDT GERONIMO NICOLAS" at bounding box center [494, 262] width 304 height 37
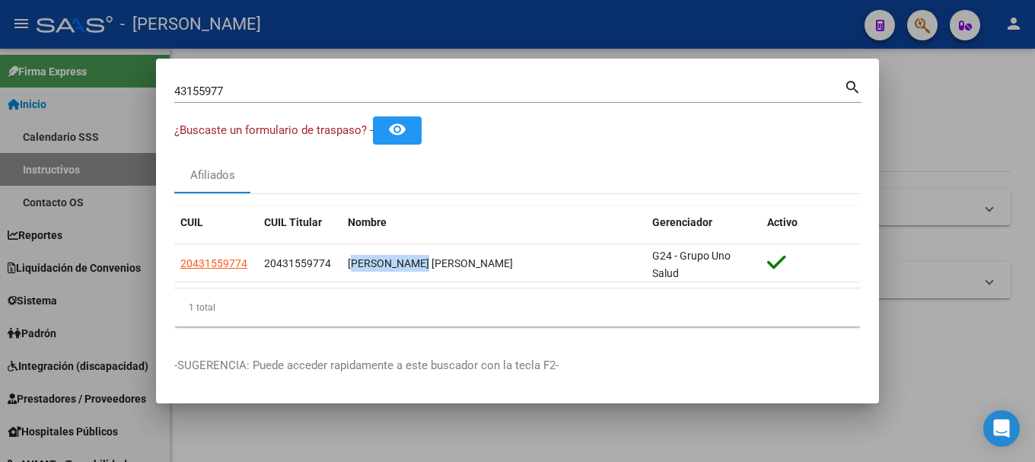
copy div "HAAG SCHMIDT"
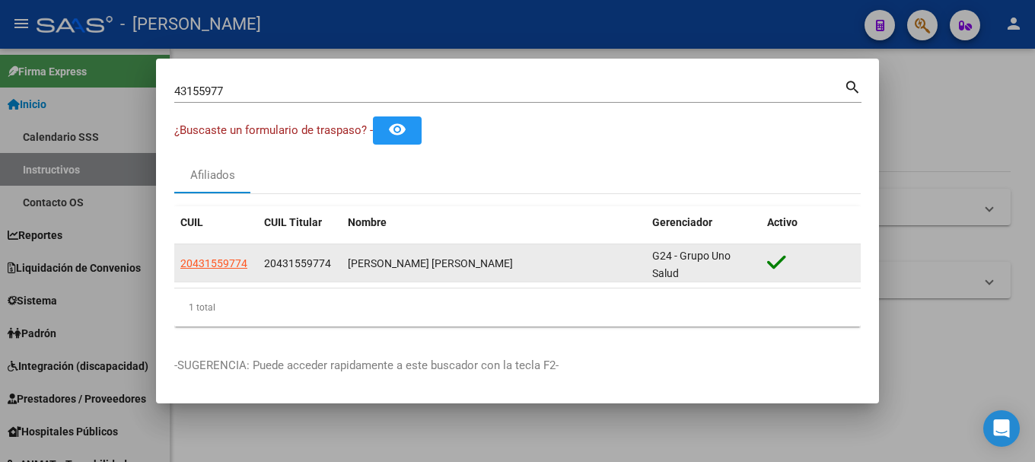
click at [447, 255] on div "HAAG SCHMIDT GERONIMO NICOLAS" at bounding box center [494, 263] width 292 height 17
drag, startPoint x: 430, startPoint y: 263, endPoint x: 569, endPoint y: 261, distance: 139.2
click at [569, 261] on div "HAAG SCHMIDT GERONIMO NICOLAS" at bounding box center [494, 263] width 292 height 17
copy div "GERONIMO NICOLAS"
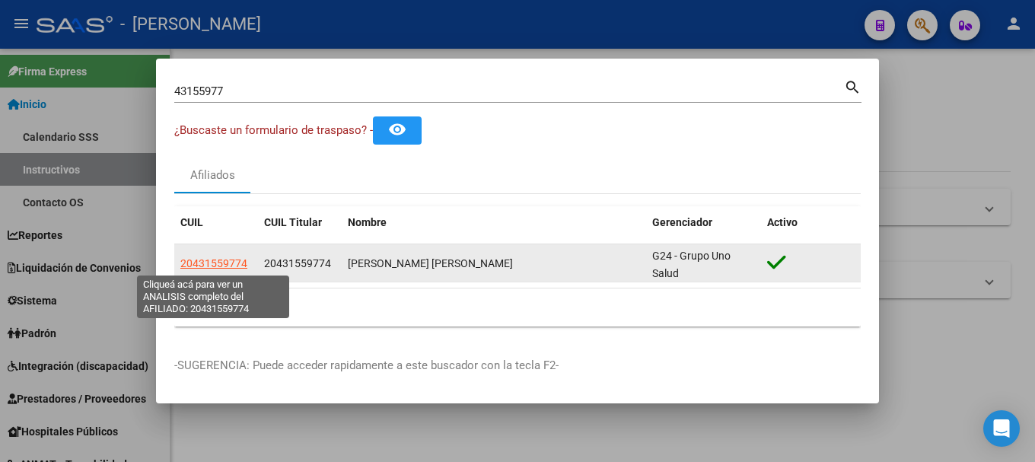
click at [215, 266] on span "20431559774" at bounding box center [213, 263] width 67 height 12
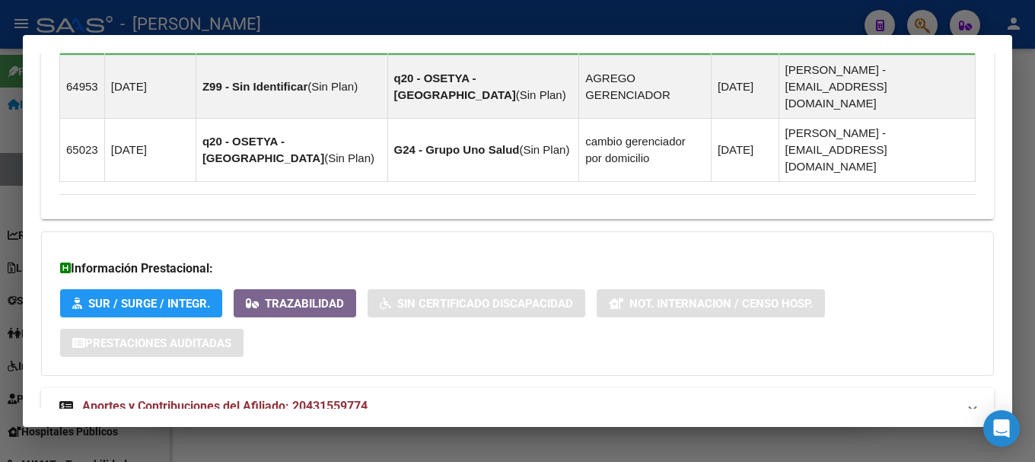
scroll to position [1014, 0]
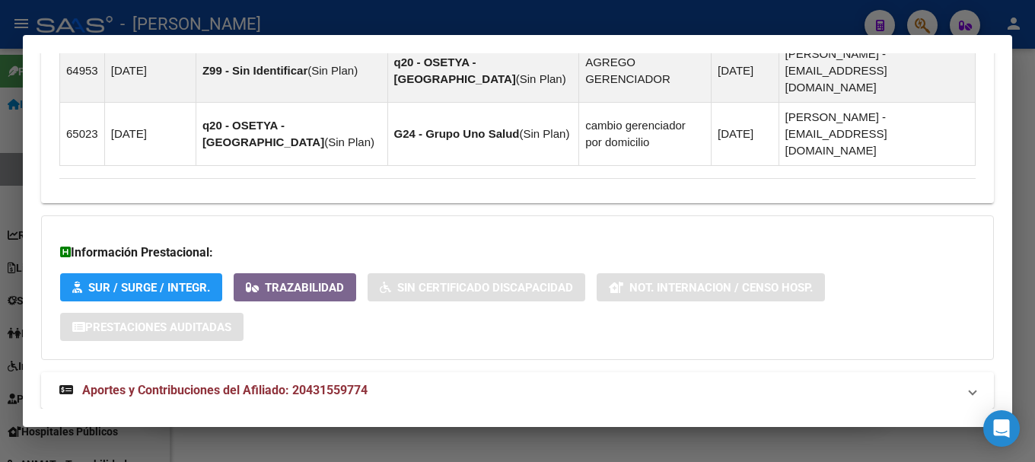
click at [324, 383] on span "Aportes y Contribuciones del Afiliado: 20431559774" at bounding box center [224, 390] width 285 height 14
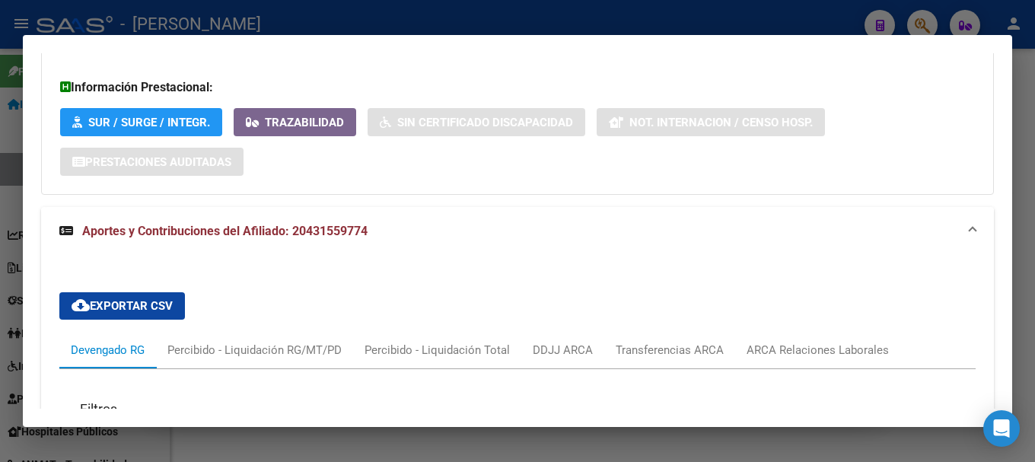
scroll to position [1408, 0]
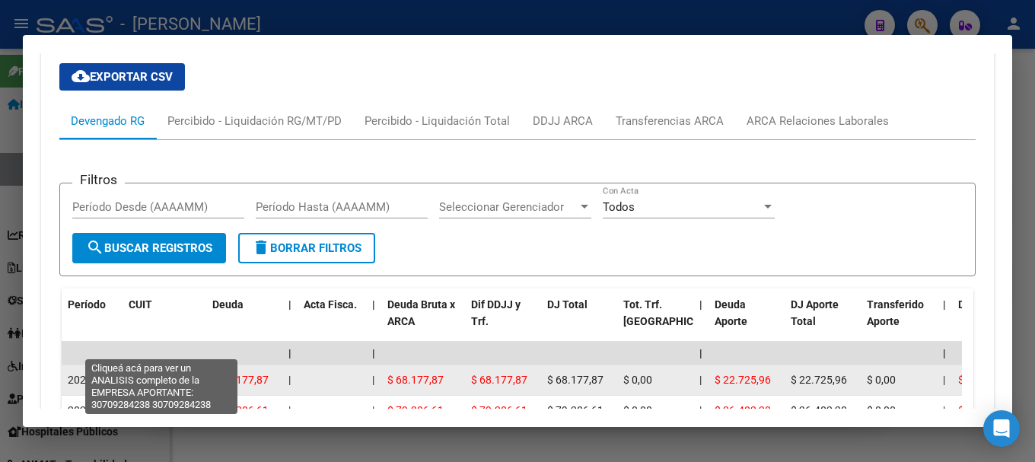
click at [177, 374] on span "30709284238" at bounding box center [162, 380] width 67 height 12
type textarea "30709284238"
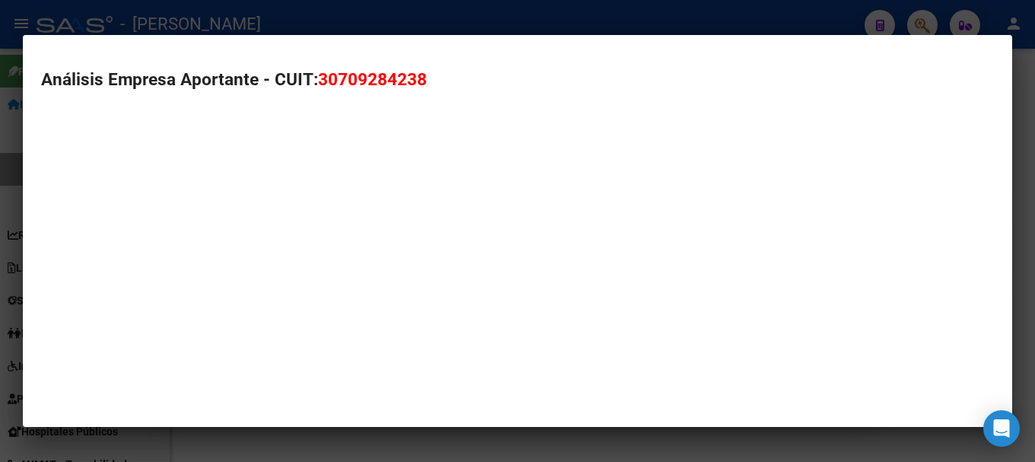
click at [360, 81] on span "30709284238" at bounding box center [372, 79] width 109 height 20
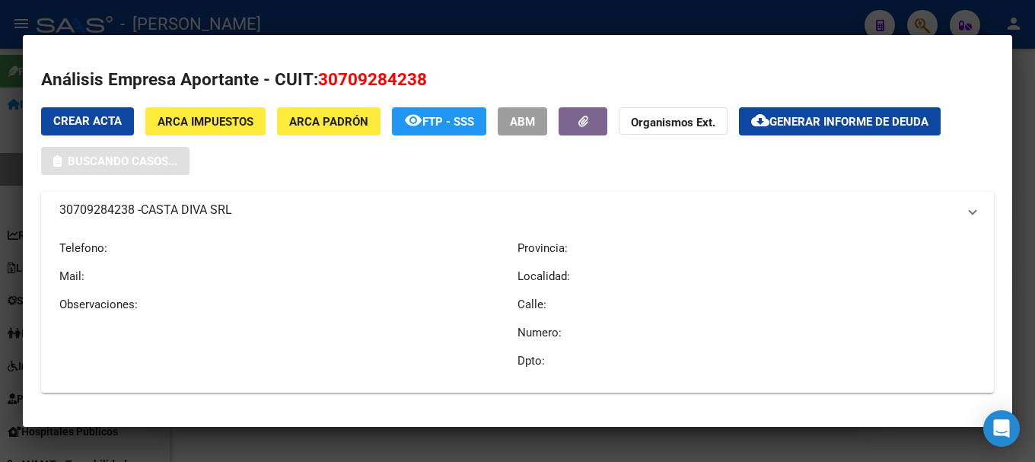
click at [360, 81] on span "30709284238" at bounding box center [372, 79] width 109 height 20
copy span "30709284238"
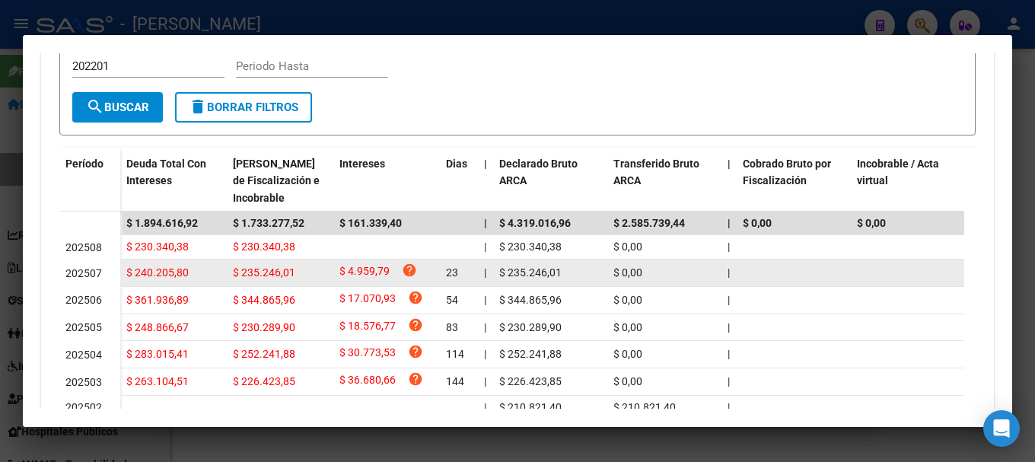
scroll to position [152, 0]
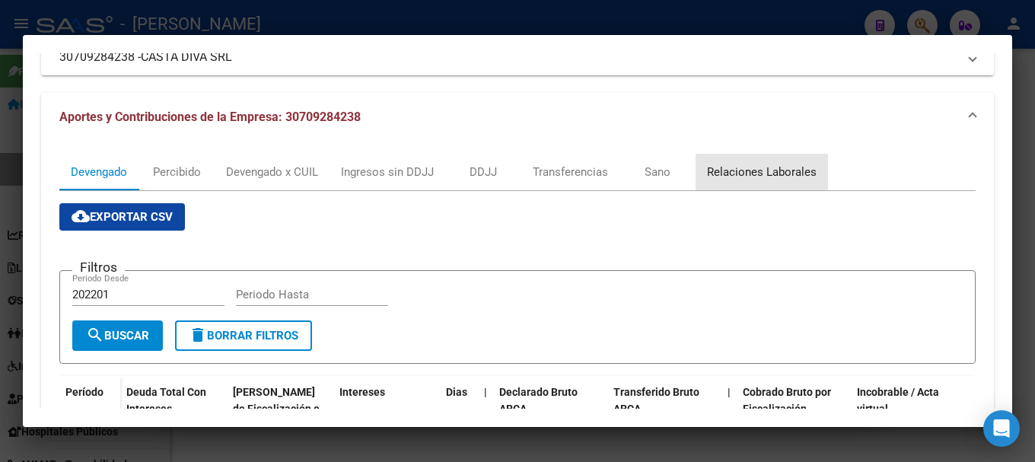
click at [762, 174] on div "Relaciones Laborales" at bounding box center [762, 172] width 110 height 17
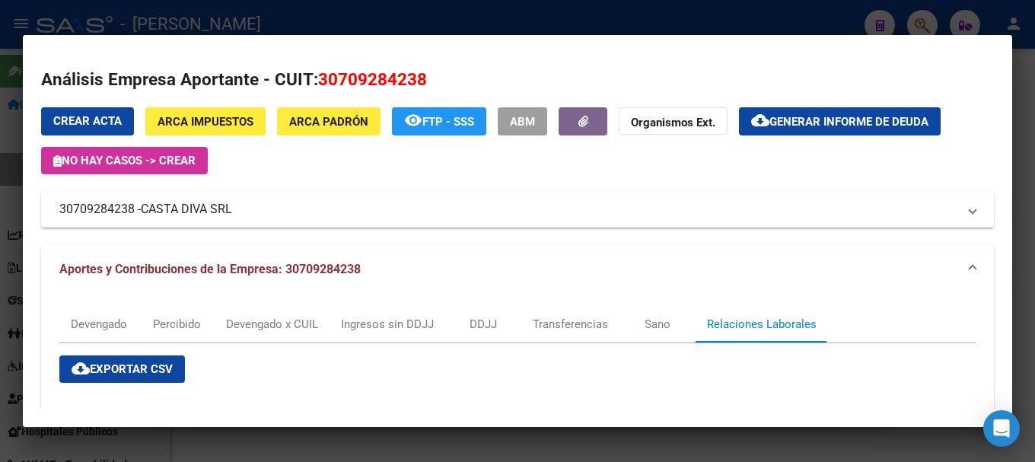
click at [0, 112] on div at bounding box center [517, 231] width 1035 height 462
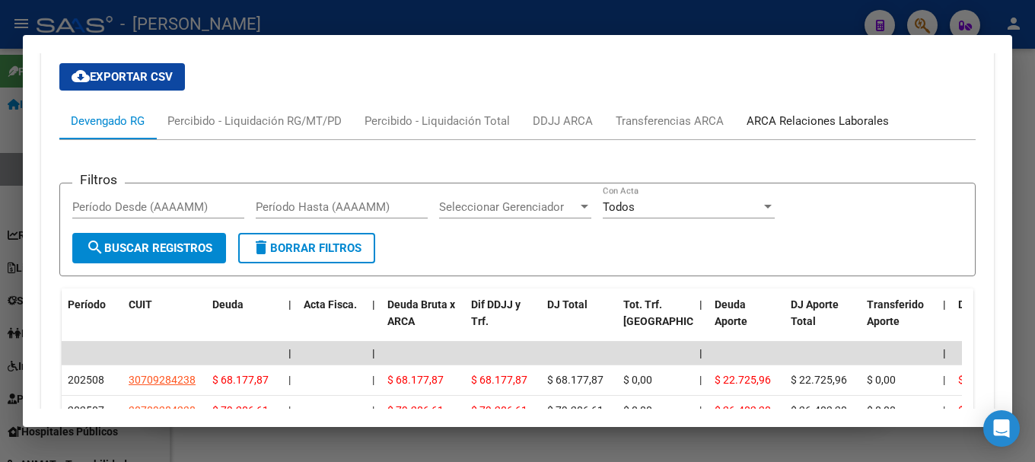
click at [793, 113] on div "ARCA Relaciones Laborales" at bounding box center [817, 121] width 142 height 17
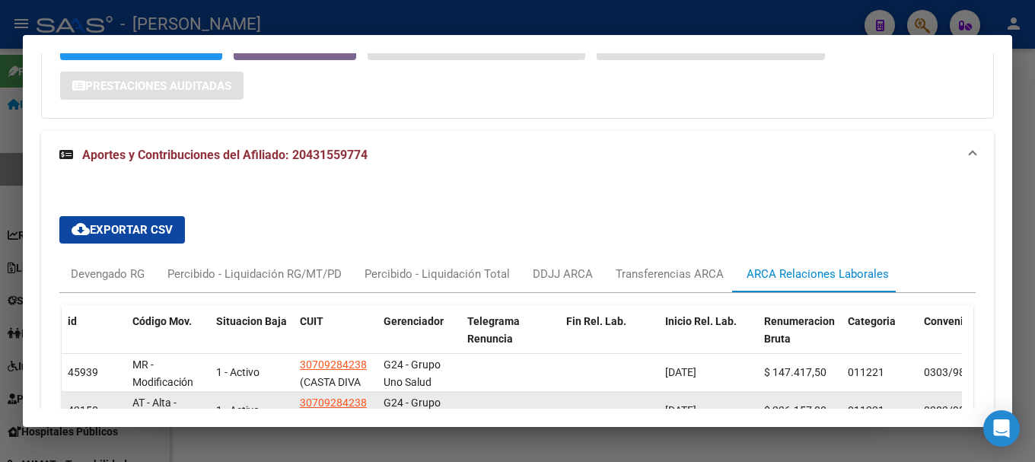
scroll to position [1325, 0]
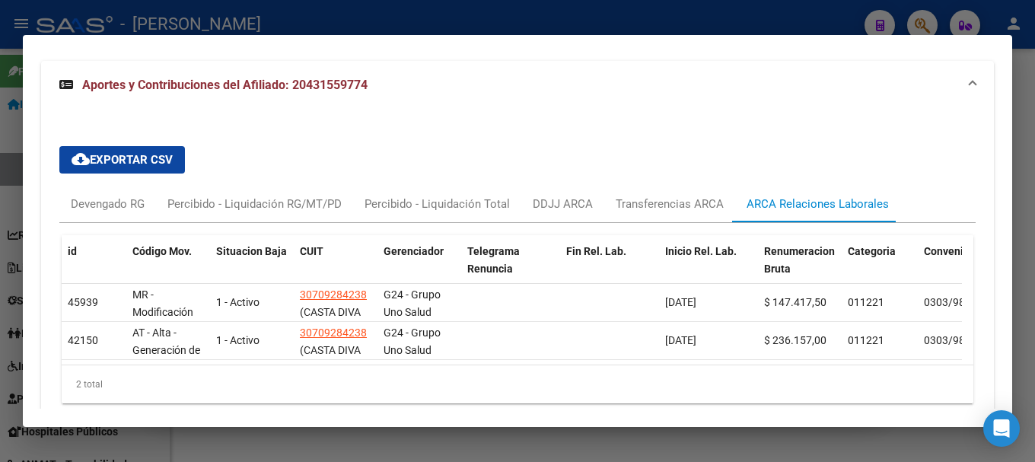
click at [294, 37] on mat-dialog-container "Análisis Afiliado - CUIL: 20431559774 DATOS PADRÓN ÁGIL: HAAG SCHMIDT GERONIMO …" at bounding box center [517, 231] width 989 height 393
drag, startPoint x: 313, startPoint y: 17, endPoint x: 234, endPoint y: 120, distance: 129.6
click at [313, 19] on div at bounding box center [517, 231] width 1035 height 462
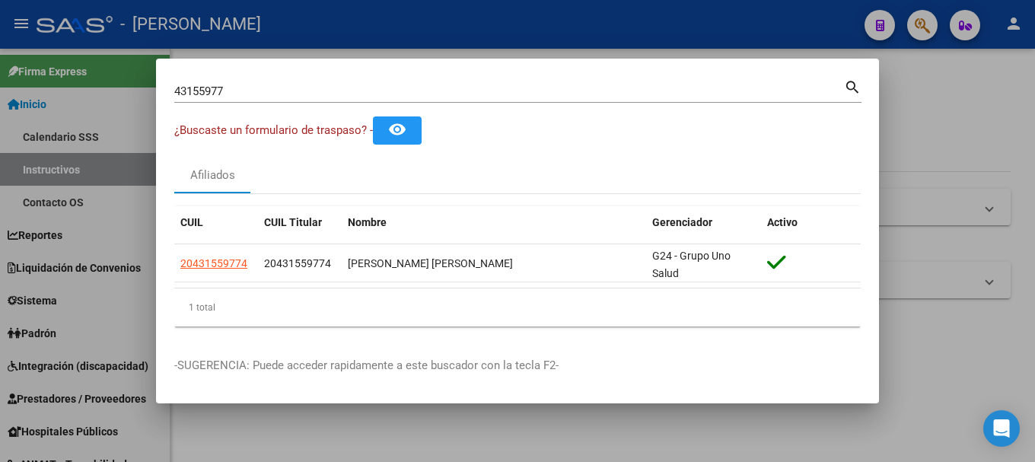
click at [266, 93] on input "43155977" at bounding box center [508, 91] width 669 height 14
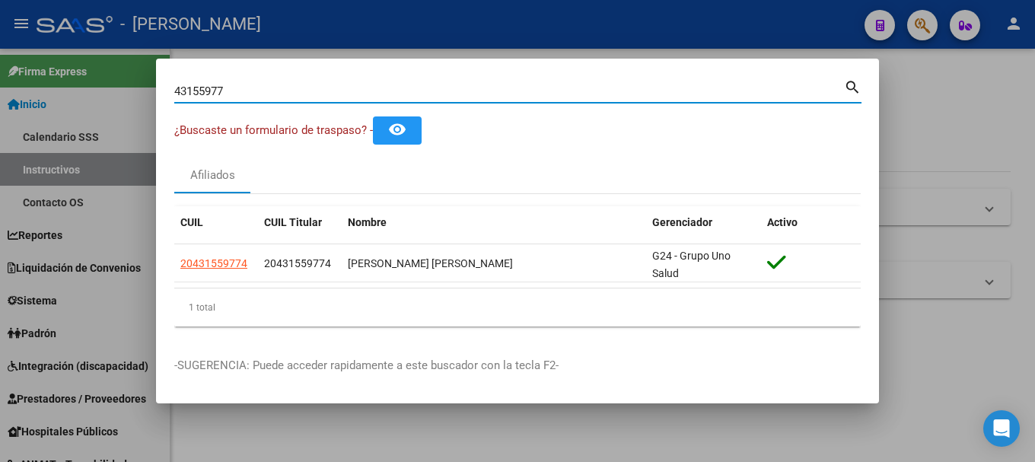
click at [266, 93] on input "43155977" at bounding box center [508, 91] width 669 height 14
type input "33056825"
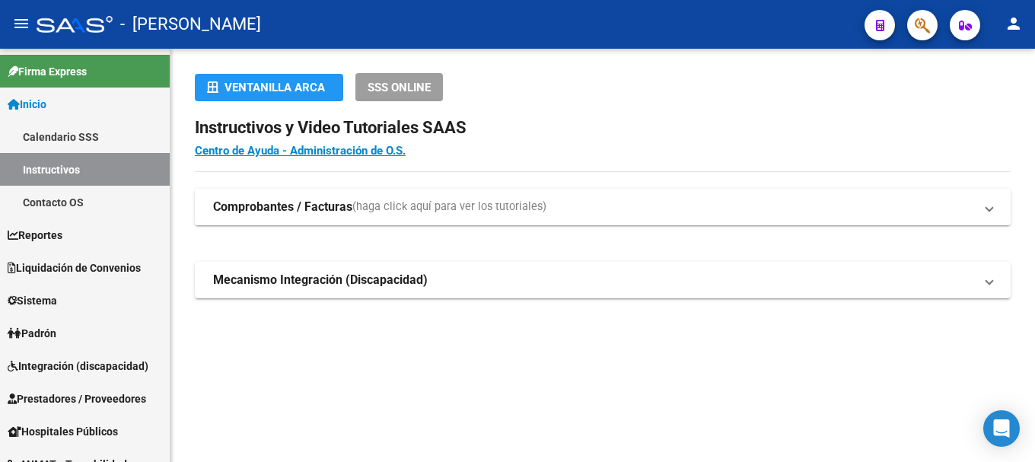
click at [932, 21] on button "button" at bounding box center [922, 25] width 30 height 30
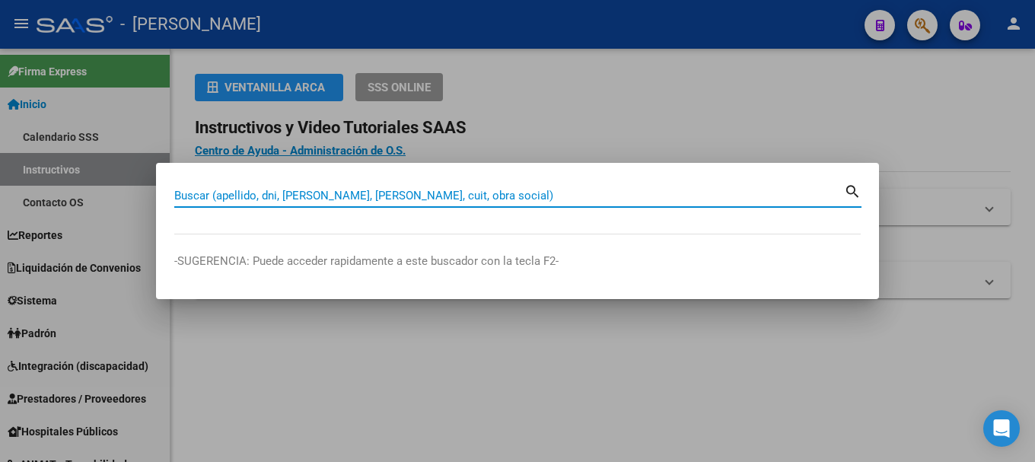
paste input "20963845945"
type input "20963845945"
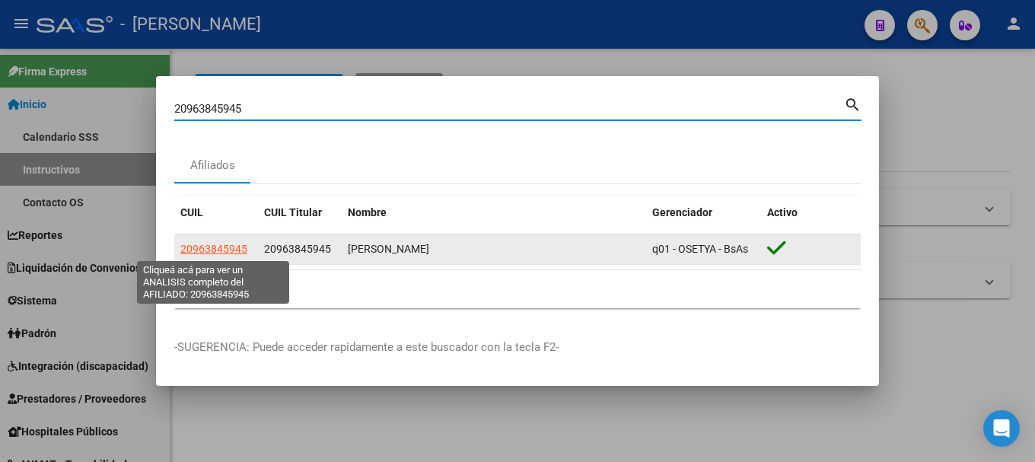
click at [203, 250] on span "20963845945" at bounding box center [213, 249] width 67 height 12
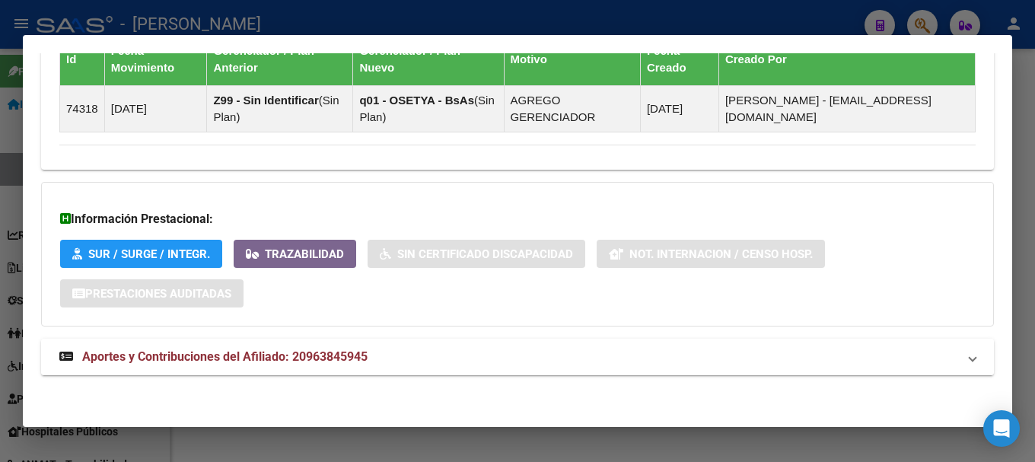
click at [400, 367] on mat-expansion-panel-header "Aportes y Contribuciones del Afiliado: 20963845945" at bounding box center [517, 357] width 952 height 37
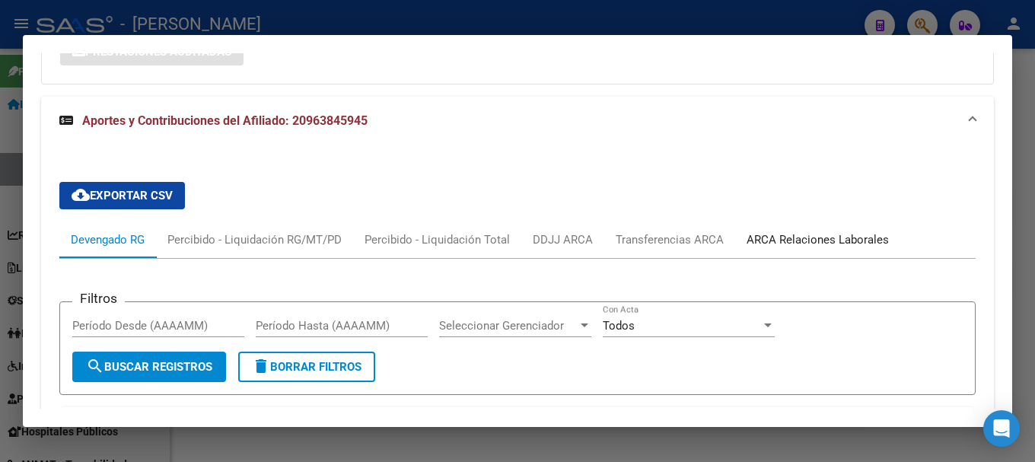
click at [823, 238] on div "ARCA Relaciones Laborales" at bounding box center [817, 239] width 142 height 17
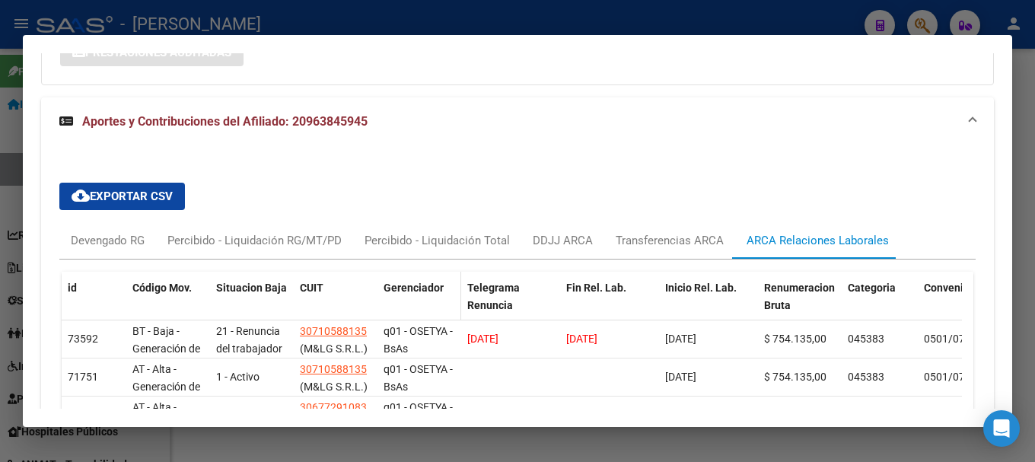
scroll to position [1210, 0]
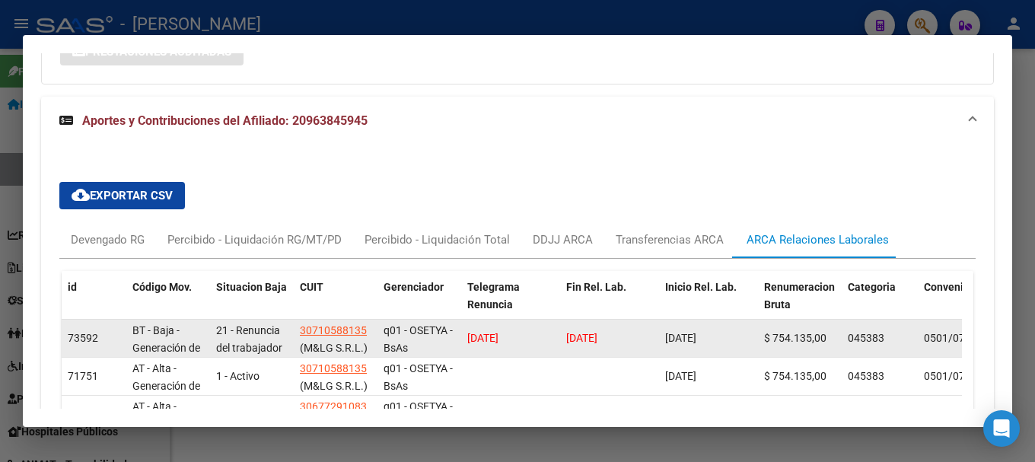
drag, startPoint x: 631, startPoint y: 338, endPoint x: 529, endPoint y: 339, distance: 102.7
click at [529, 339] on div "73592 BT - Baja - Generación de Clave 21 - Renuncia del trabajador / ART.240 - …" at bounding box center [1007, 339] width 1890 height 38
copy div "[DATE]"
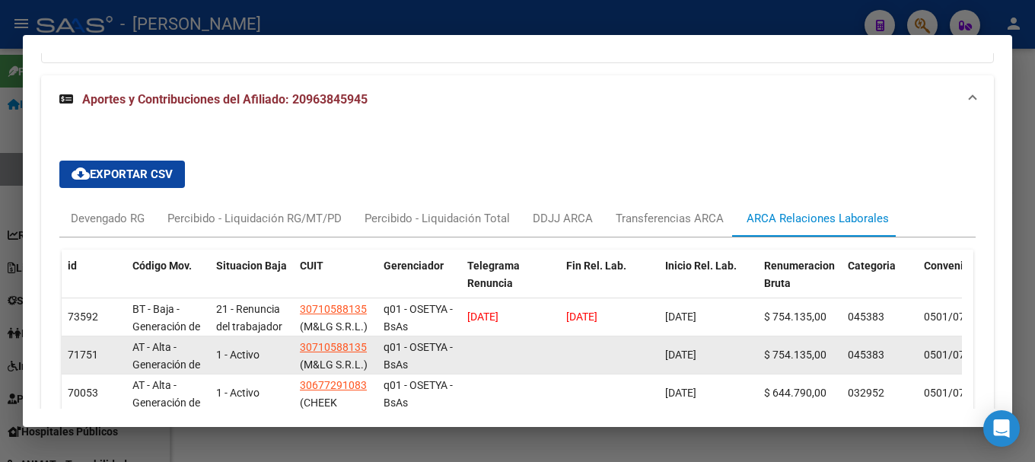
scroll to position [1286, 0]
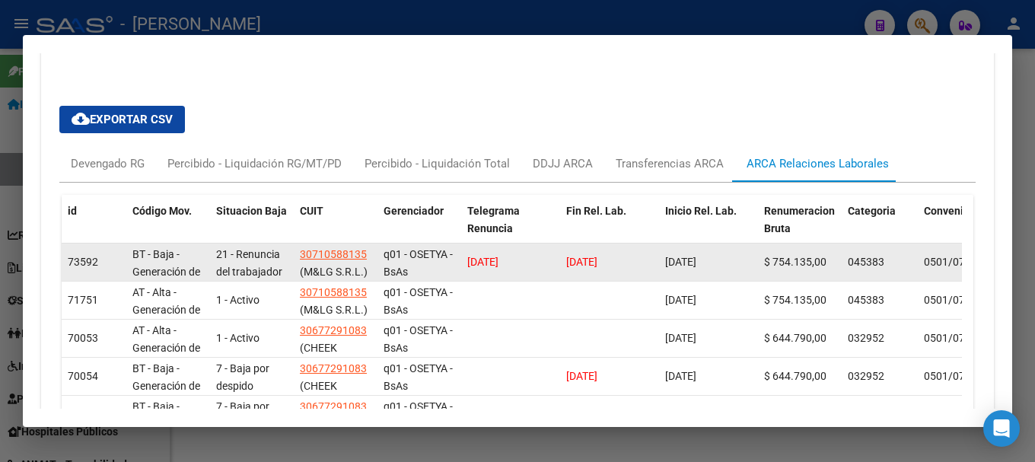
click at [498, 259] on span "[DATE]" at bounding box center [482, 262] width 31 height 12
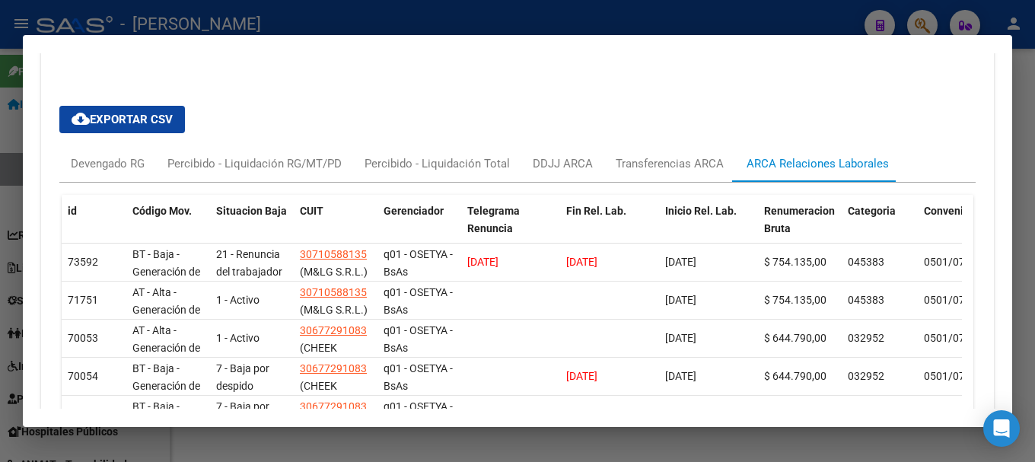
copy span "[DATE]"
